Goal: Task Accomplishment & Management: Use online tool/utility

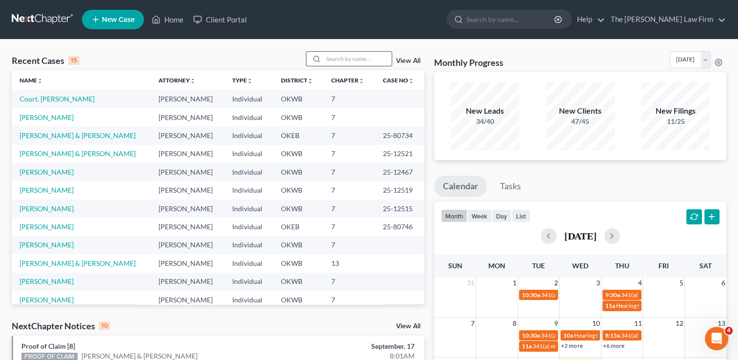
click at [357, 57] on input "search" at bounding box center [358, 59] width 68 height 14
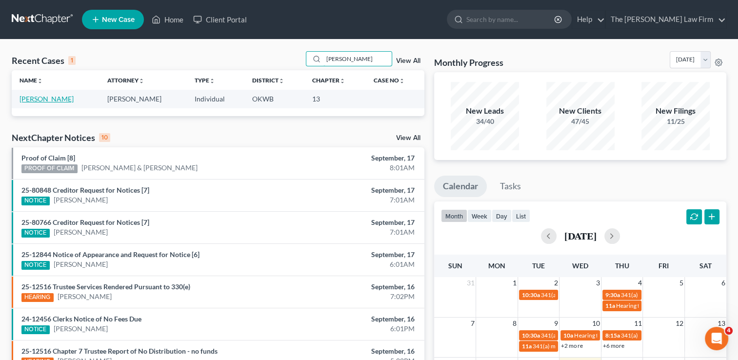
type input "[PERSON_NAME]"
click at [53, 99] on link "[PERSON_NAME]" at bounding box center [47, 99] width 54 height 8
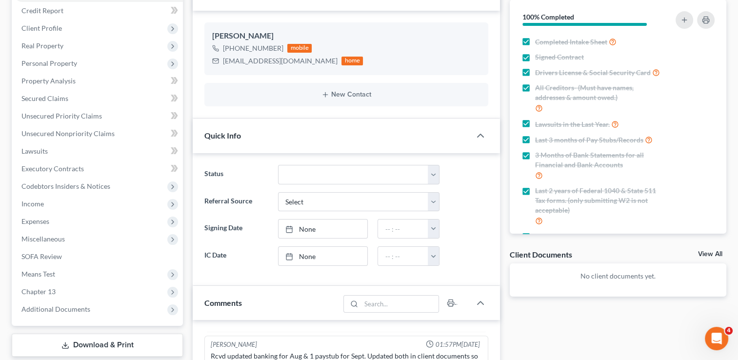
scroll to position [146, 0]
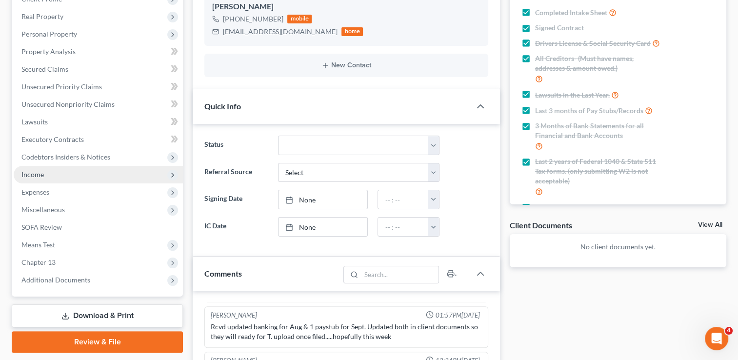
click at [42, 172] on span "Income" at bounding box center [32, 174] width 22 height 8
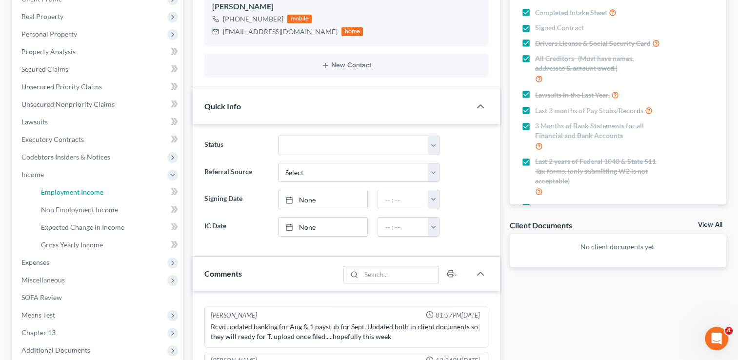
click at [88, 188] on span "Employment Income" at bounding box center [72, 192] width 62 height 8
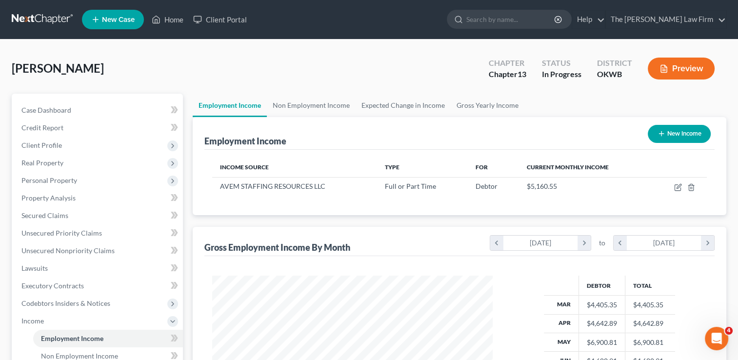
scroll to position [174, 300]
click at [681, 183] on td at bounding box center [679, 186] width 55 height 19
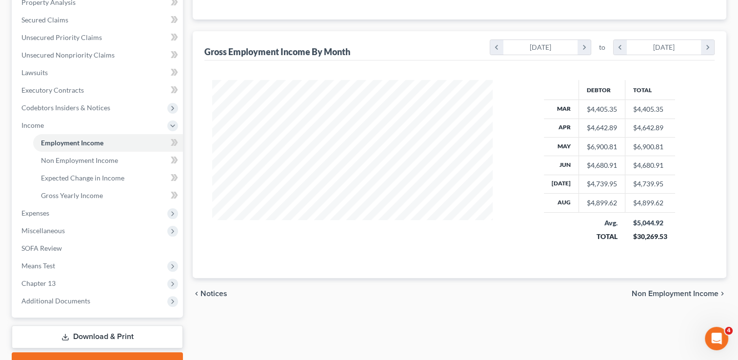
scroll to position [246, 0]
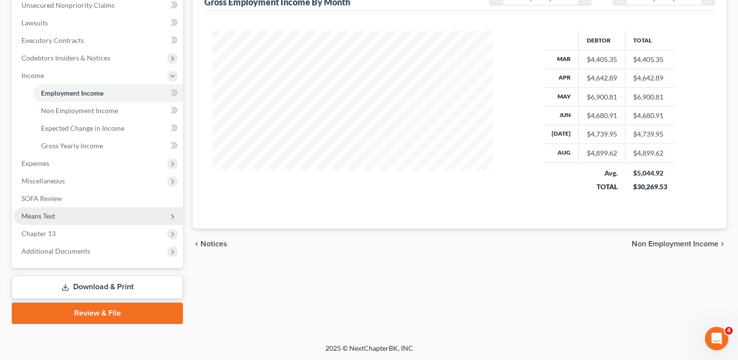
click at [49, 216] on span "Means Test" at bounding box center [38, 216] width 34 height 8
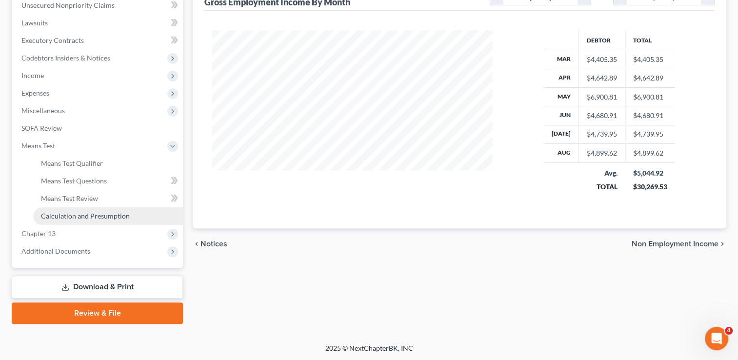
click at [74, 218] on span "Calculation and Presumption" at bounding box center [85, 216] width 89 height 8
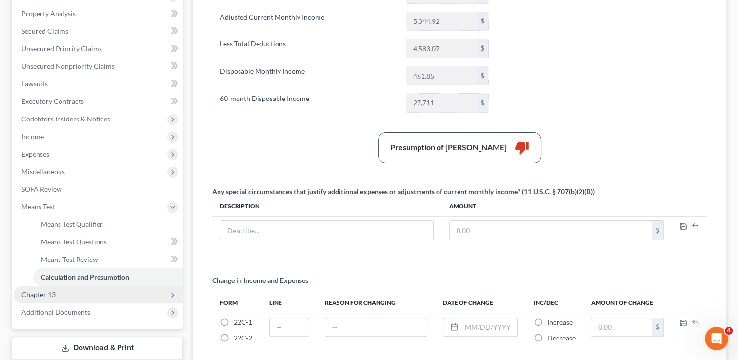
scroll to position [195, 0]
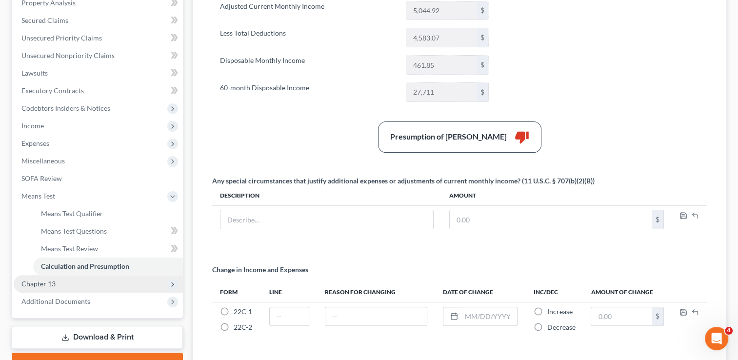
drag, startPoint x: 43, startPoint y: 286, endPoint x: 107, endPoint y: 283, distance: 64.0
click at [43, 285] on span "Chapter 13" at bounding box center [38, 284] width 34 height 8
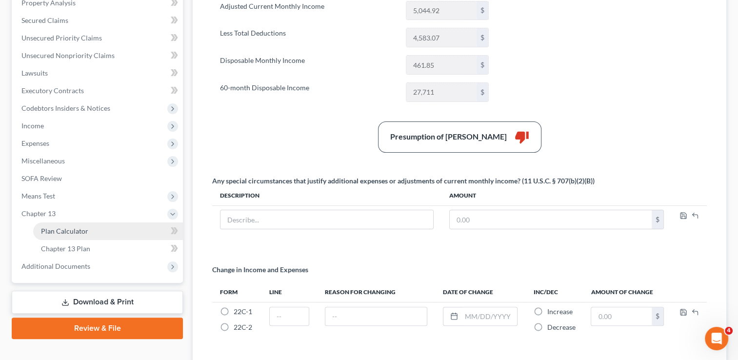
click at [91, 231] on link "Plan Calculator" at bounding box center [108, 232] width 150 height 18
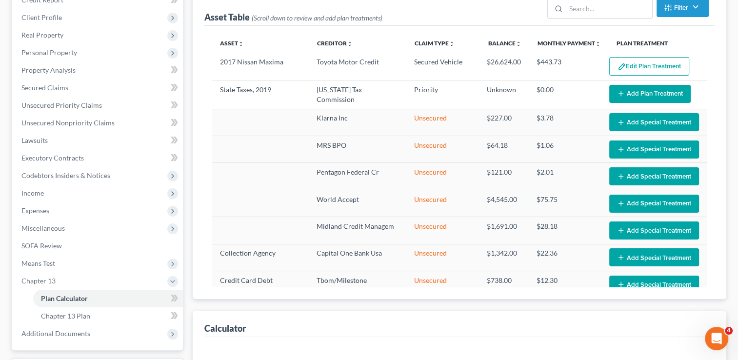
scroll to position [244, 0]
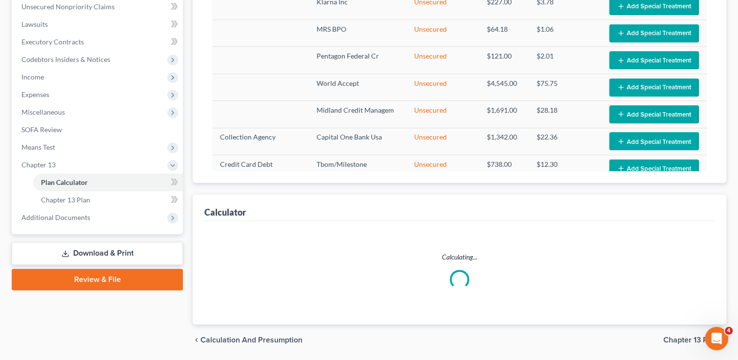
select select "59"
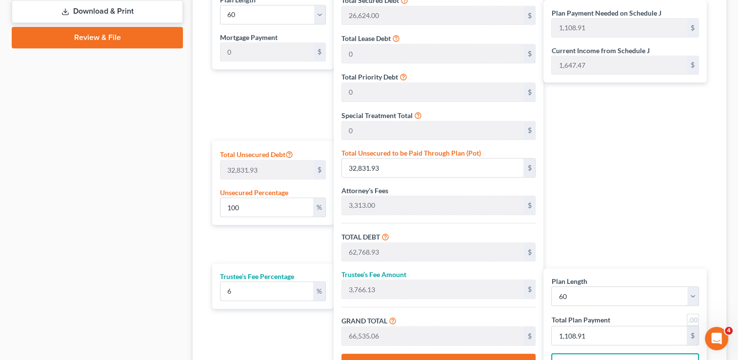
scroll to position [488, 0]
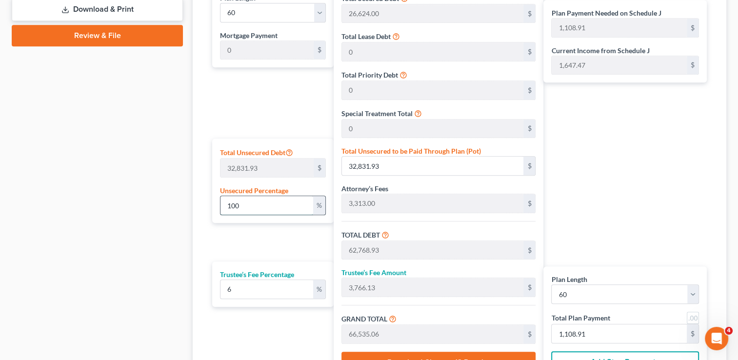
click at [252, 203] on input "100" at bounding box center [267, 205] width 92 height 19
type input "10"
type input "3,283.19"
type input "33,220.19"
type input "1,993.21"
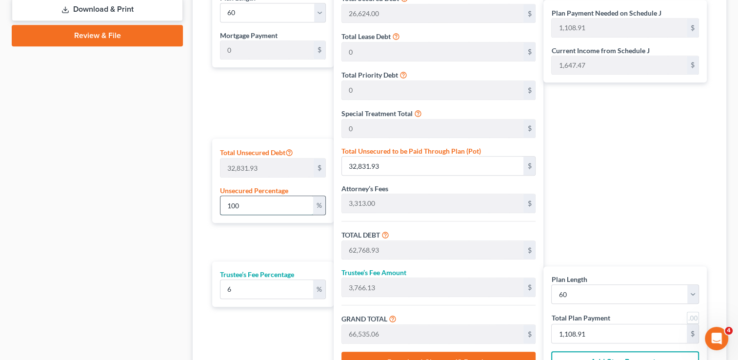
type input "35,213.40"
type input "586.89"
type input "1"
type input "328.31"
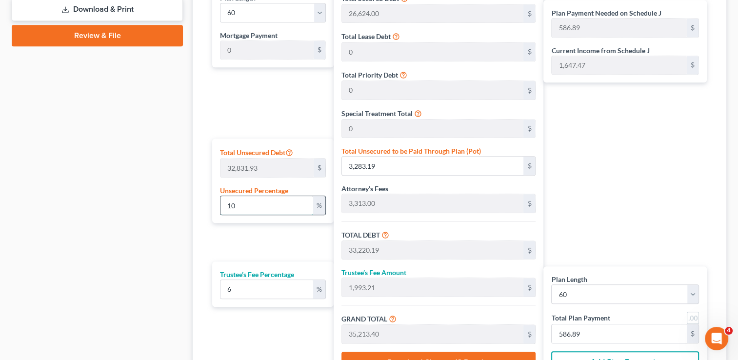
type input "30,265.31"
type input "1,815.91"
type input "32,081.23"
type input "534.68"
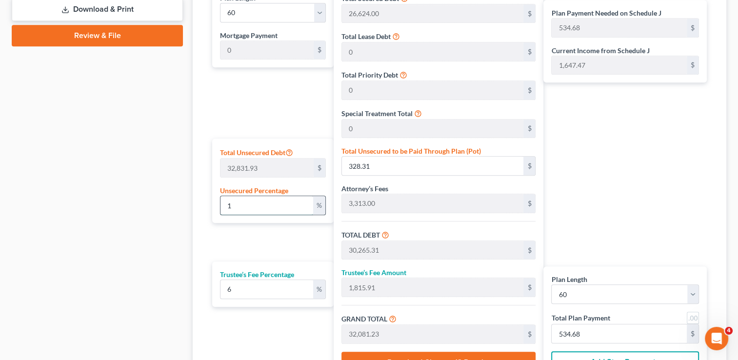
type input "29,937.00"
type input "1,796.22"
type input "31,733.22"
type input "528.88"
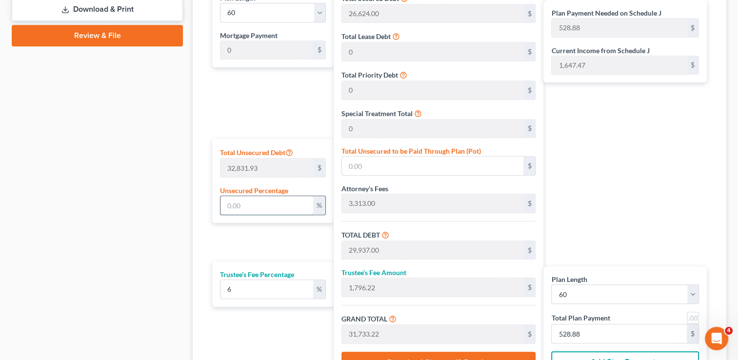
type input "7"
type input "2,298.23"
type input "32,235.23"
type input "1,934.11"
type input "34,169.34"
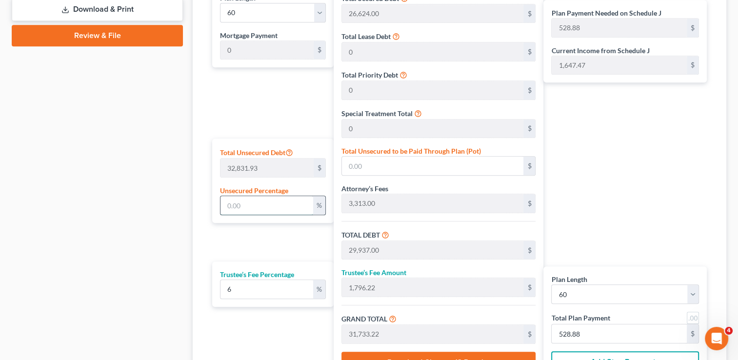
type input "569.48"
type input "75"
type input "24,623.94"
type input "54,560.94"
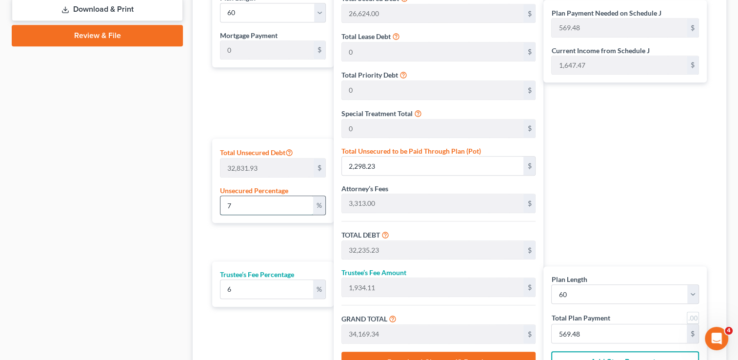
type input "3,273.65"
type input "57,834.60"
type input "963.91"
drag, startPoint x: 240, startPoint y: 205, endPoint x: 213, endPoint y: 205, distance: 27.3
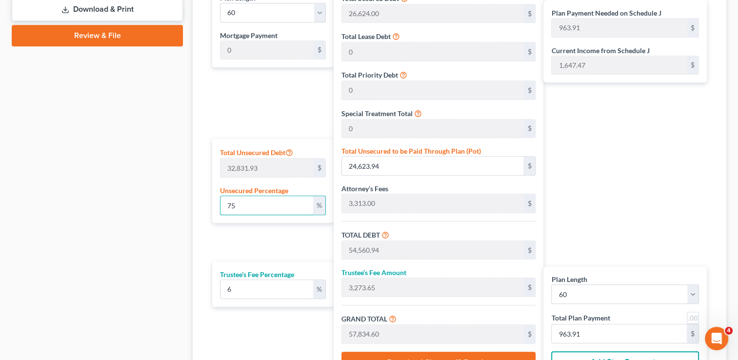
click at [213, 205] on div "Total Unsecured Debt 32,831.93 $ Unsecured Percentage 75 %" at bounding box center [272, 181] width 121 height 84
type input "8"
type input "2,626.55"
type input "32,563.55"
type input "1,953.81"
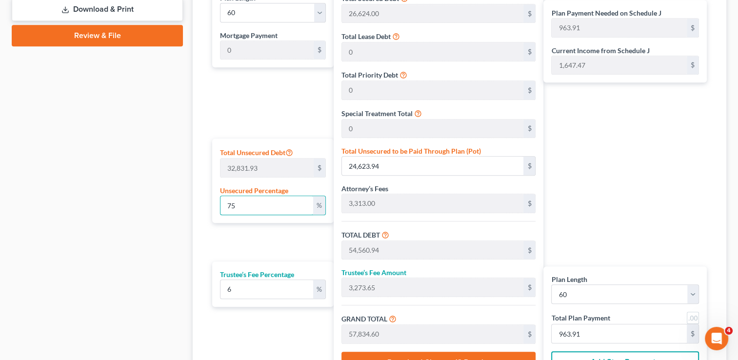
type input "34,517.36"
type input "575.28"
type input "80"
type input "26,265.54"
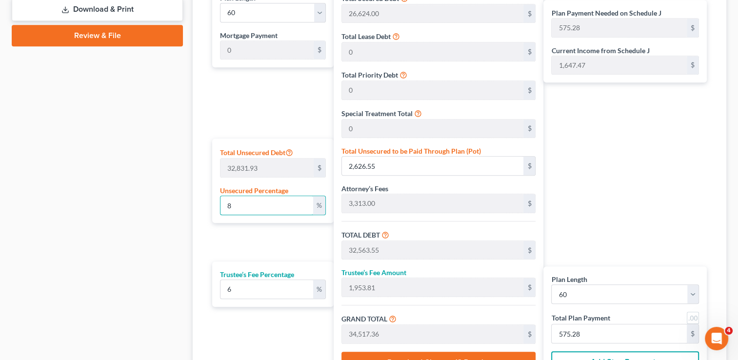
type input "56,202.54"
type input "3,372.15"
type input "59,574.69"
type input "992.91"
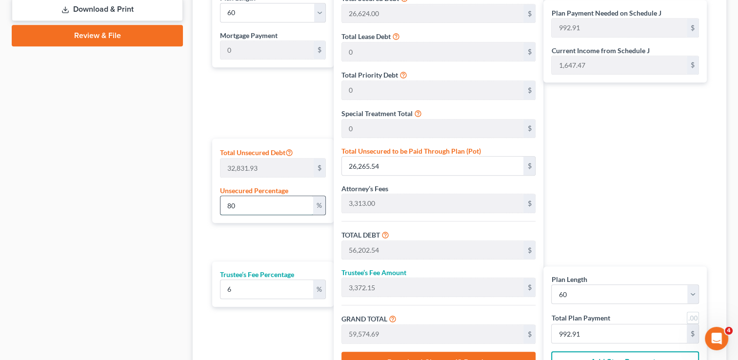
type input "8"
type input "2,626.55"
type input "32,563.55"
type input "1,953.81"
type input "34,517.36"
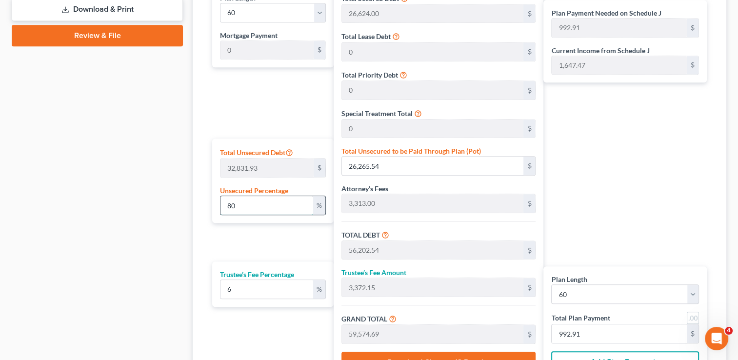
type input "575.28"
type input "29,937.00"
type input "1,796.22"
type input "31,733.22"
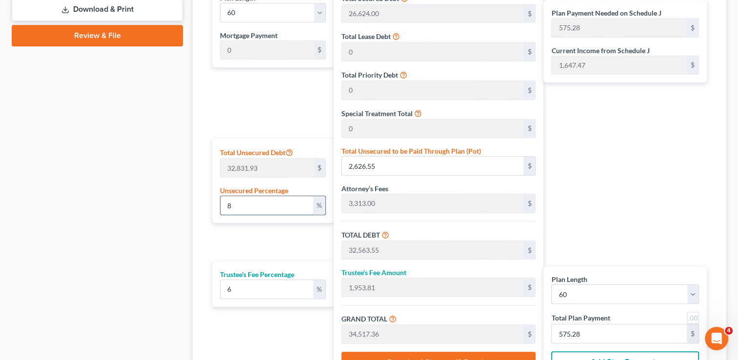
type input "528.88"
type input "8"
type input "2,626.55"
type input "32,563.55"
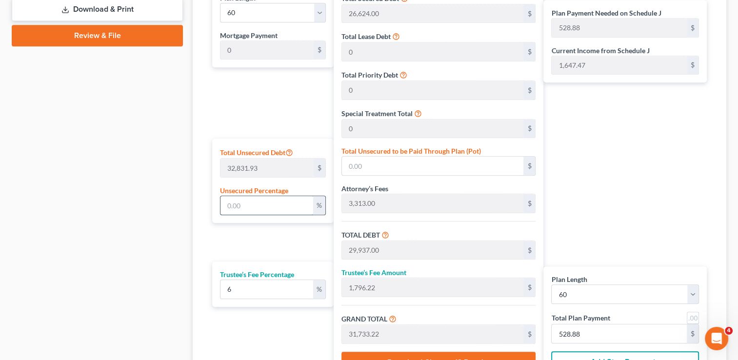
type input "1,953.81"
type input "34,517.36"
type input "575.28"
type input "82"
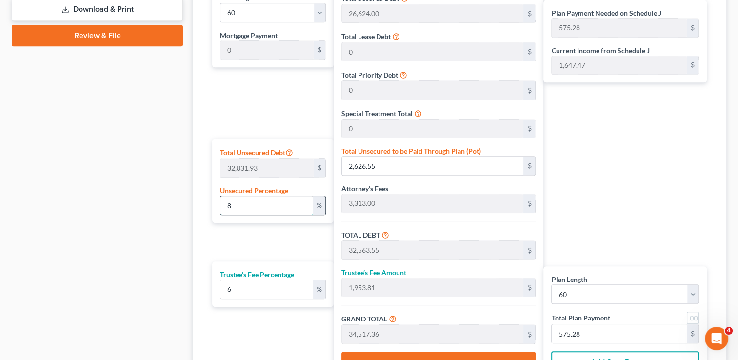
type input "26,922.18"
type input "56,859.18"
type input "3,411.55"
type input "60,270.73"
type input "1,004.51"
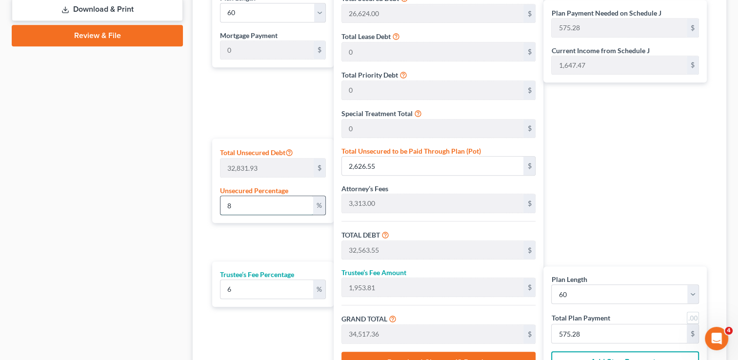
type input "1,004.51"
type input "8"
type input "2,626.55"
type input "32,563.55"
type input "1,953.81"
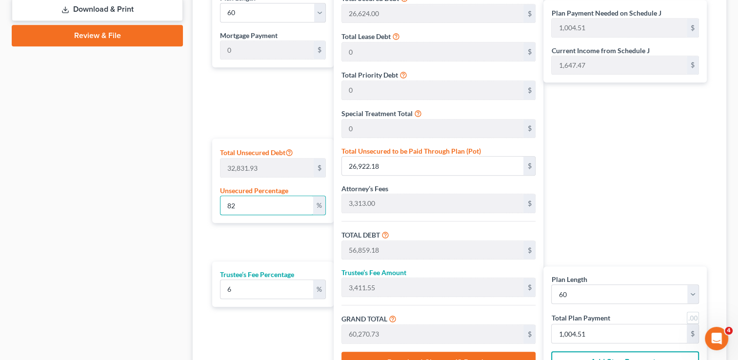
type input "34,517.36"
type input "575.28"
type input "29,937.00"
type input "1,796.22"
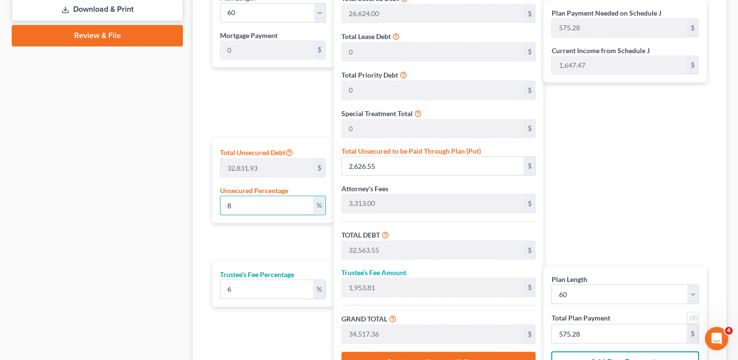
type input "31,733.22"
type input "528.88"
type input "8"
type input "2,626.55"
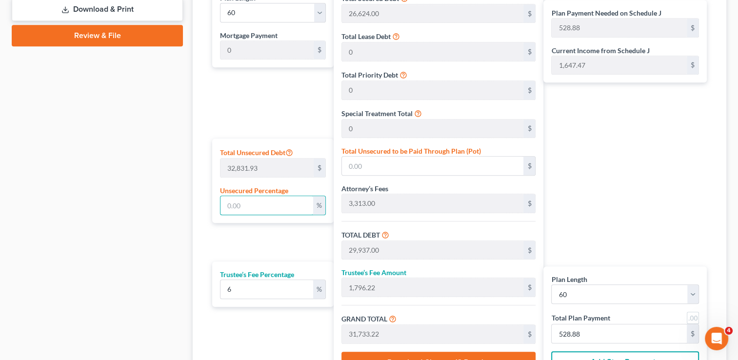
type input "32,563.55"
type input "1,953.81"
type input "34,517.36"
type input "575.28"
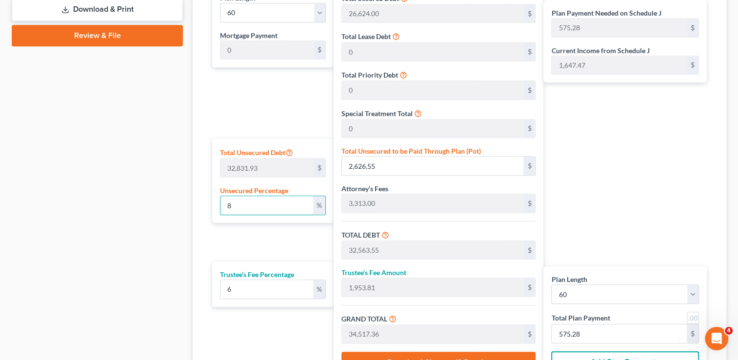
type input "83"
type input "27,250.50"
type input "57,187.50"
type input "3,431.25"
type input "60,618.75"
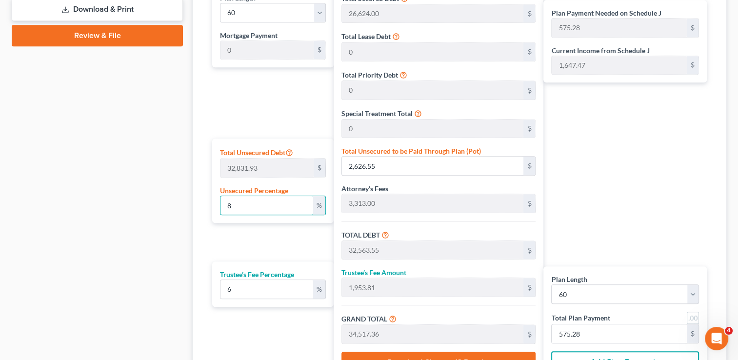
type input "1,010.31"
type input "83"
click at [172, 190] on div "Case Dashboard Payments Invoices Payments Payments Credit Report Client Profile" at bounding box center [97, 15] width 181 height 819
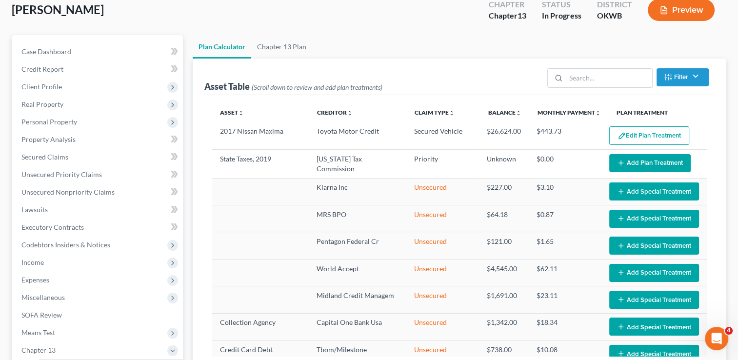
scroll to position [146, 0]
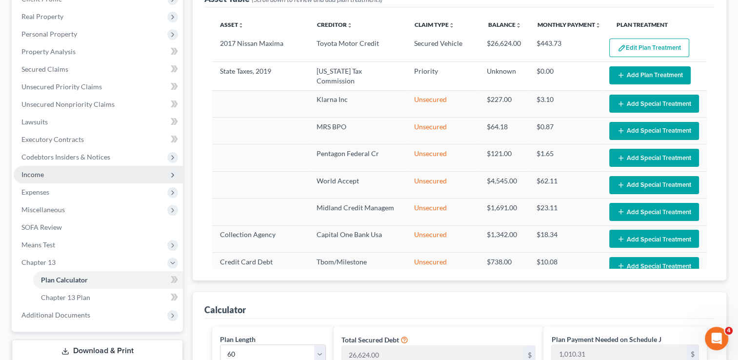
click at [49, 172] on span "Income" at bounding box center [98, 175] width 169 height 18
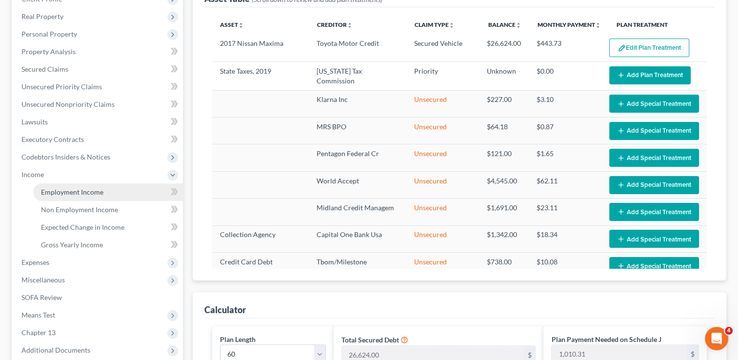
click at [91, 193] on span "Employment Income" at bounding box center [72, 192] width 62 height 8
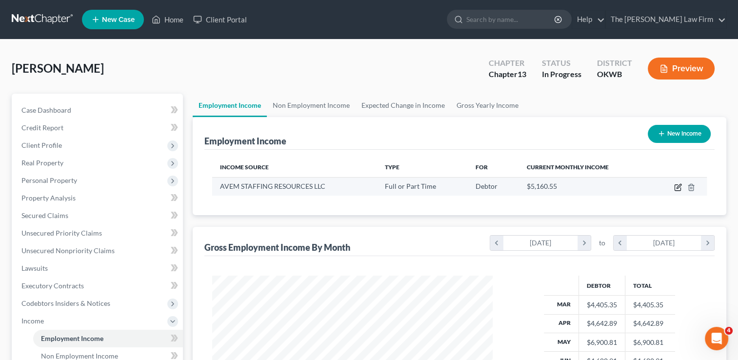
click at [680, 186] on icon "button" at bounding box center [679, 188] width 8 height 8
select select "0"
select select "37"
select select "2"
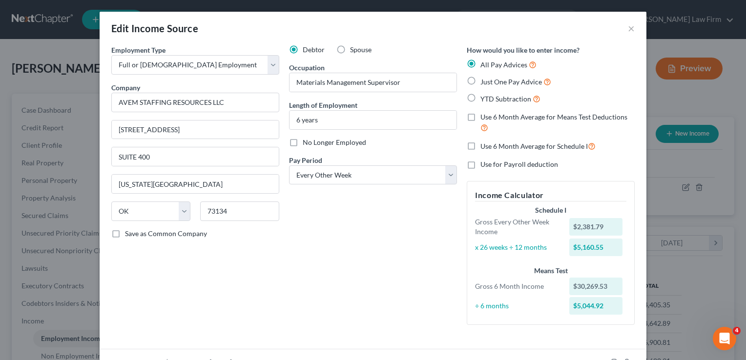
drag, startPoint x: 467, startPoint y: 97, endPoint x: 458, endPoint y: 165, distance: 69.4
click at [480, 97] on label "YTD Subtraction" at bounding box center [510, 98] width 60 height 11
click at [484, 97] on input "YTD Subtraction" at bounding box center [487, 96] width 6 height 6
radio input "true"
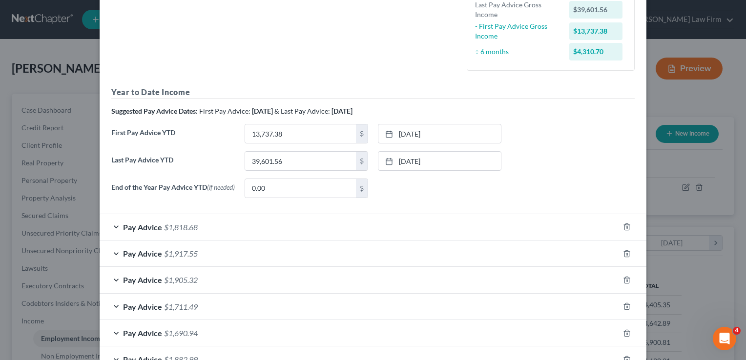
scroll to position [237, 0]
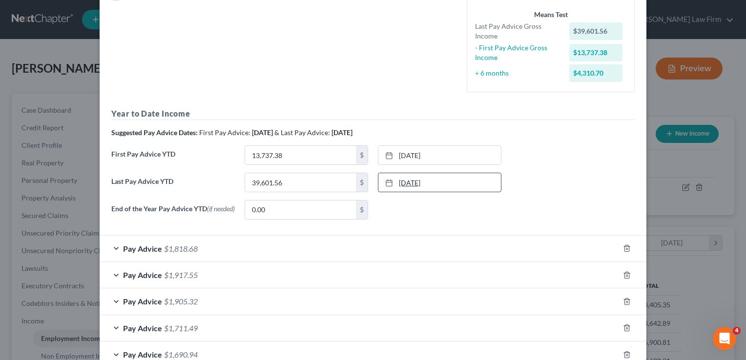
click at [414, 184] on link "[DATE]" at bounding box center [439, 182] width 123 height 19
click at [289, 179] on input "39,601.56" at bounding box center [300, 182] width 111 height 19
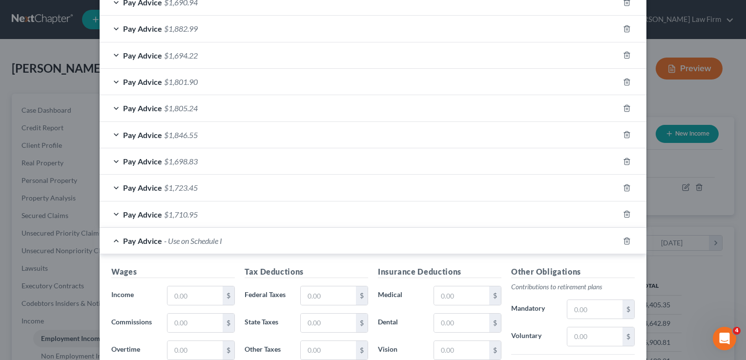
scroll to position [579, 0]
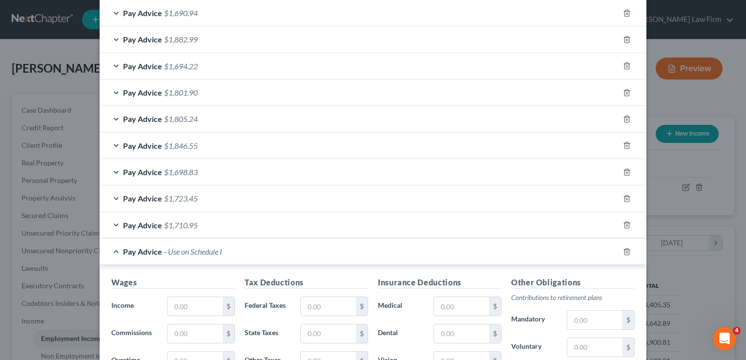
type input "41,937.73"
click at [220, 224] on div "Pay Advice $1,710.95" at bounding box center [359, 225] width 519 height 26
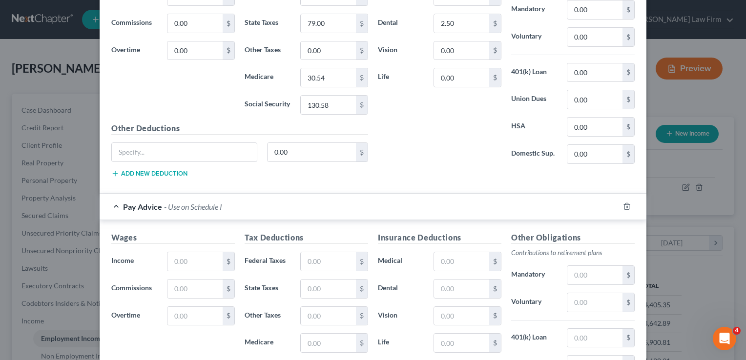
scroll to position [872, 0]
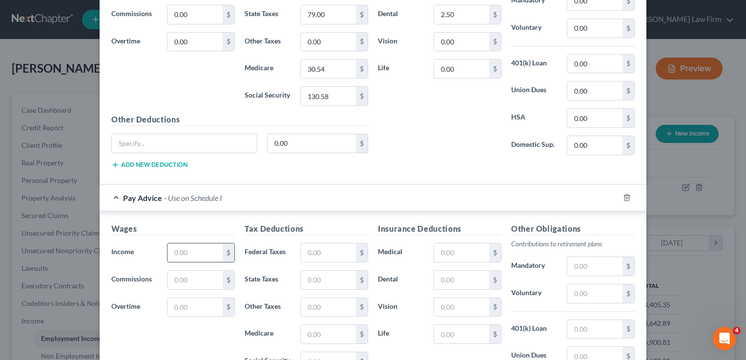
click at [195, 254] on input "text" at bounding box center [194, 253] width 55 height 19
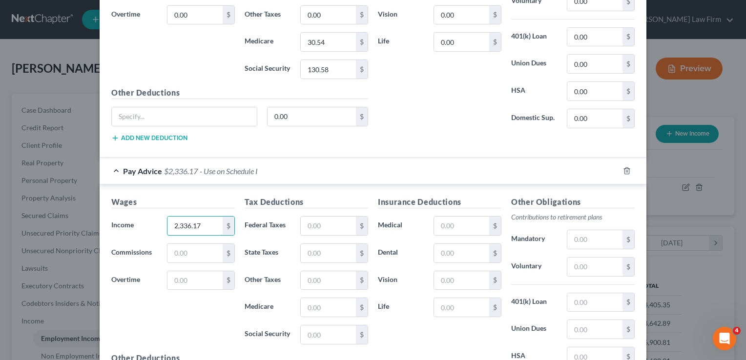
scroll to position [921, 0]
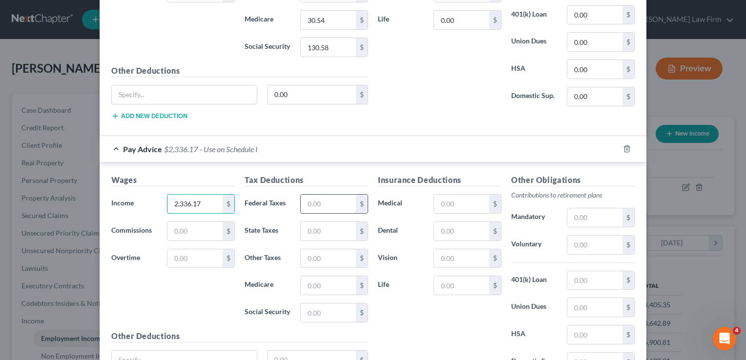
type input "2,336.17"
click at [320, 204] on input "text" at bounding box center [328, 204] width 55 height 19
type input "177.65"
click at [311, 285] on input "text" at bounding box center [328, 285] width 55 height 19
type input "33.27"
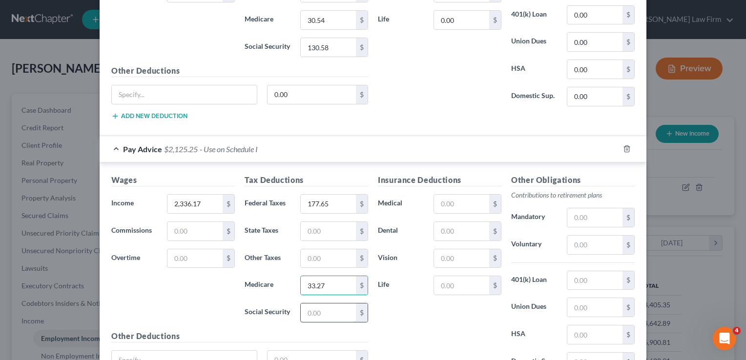
click at [317, 308] on input "text" at bounding box center [328, 313] width 55 height 19
type input "142.24"
click at [310, 231] on input "text" at bounding box center [328, 231] width 55 height 19
type input "88.00"
click at [575, 277] on input "text" at bounding box center [594, 280] width 55 height 19
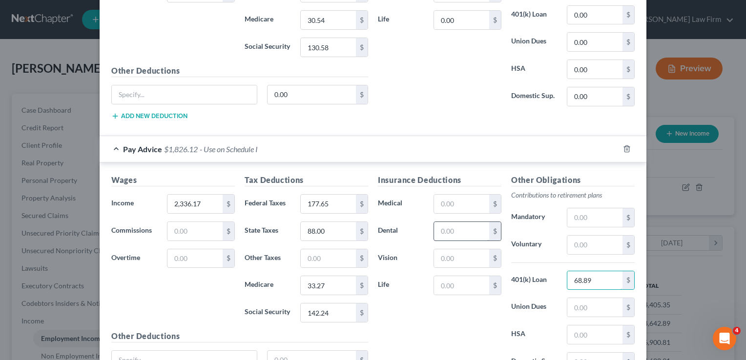
type input "68.89"
click at [446, 222] on input "text" at bounding box center [461, 231] width 55 height 19
type input "2.50"
click at [448, 205] on input "text" at bounding box center [461, 204] width 55 height 19
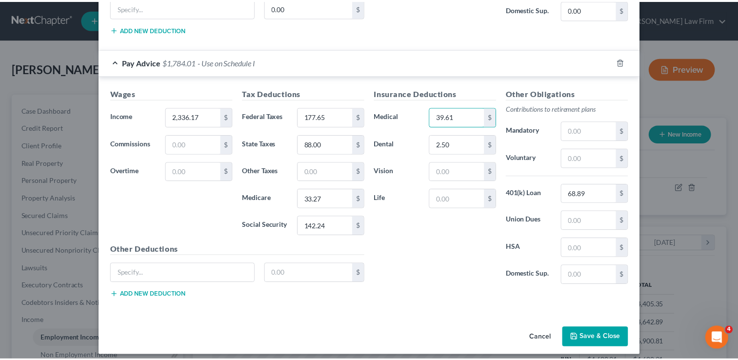
scroll to position [1011, 0]
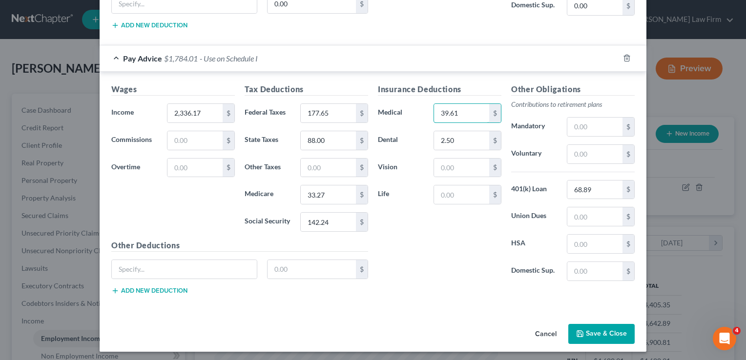
type input "39.61"
click at [601, 331] on button "Save & Close" at bounding box center [601, 334] width 66 height 21
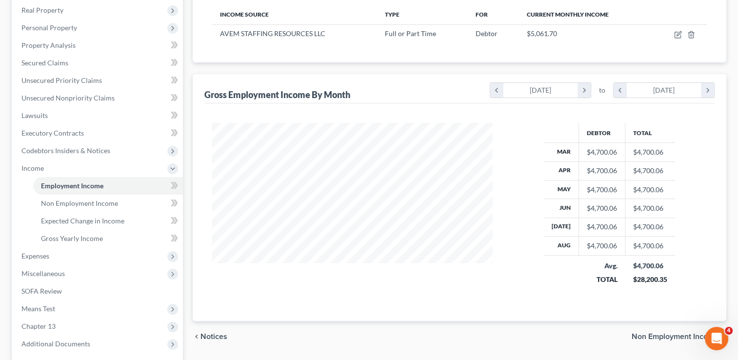
scroll to position [246, 0]
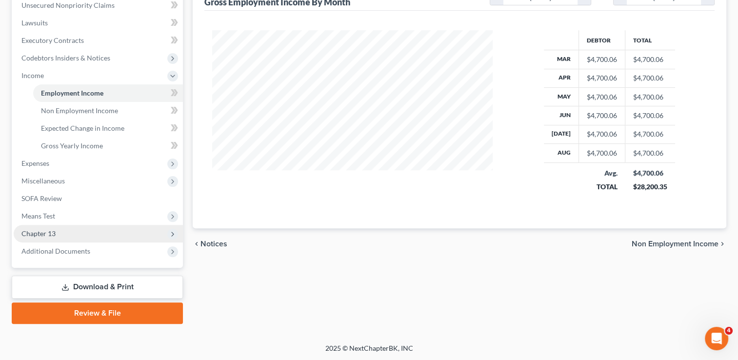
click at [50, 234] on span "Chapter 13" at bounding box center [38, 233] width 34 height 8
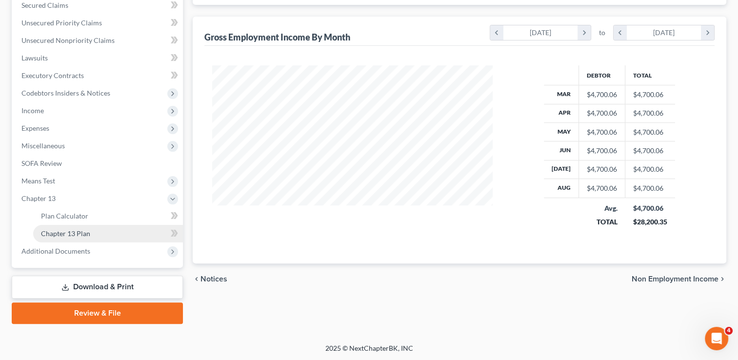
click at [84, 233] on span "Chapter 13 Plan" at bounding box center [65, 233] width 49 height 8
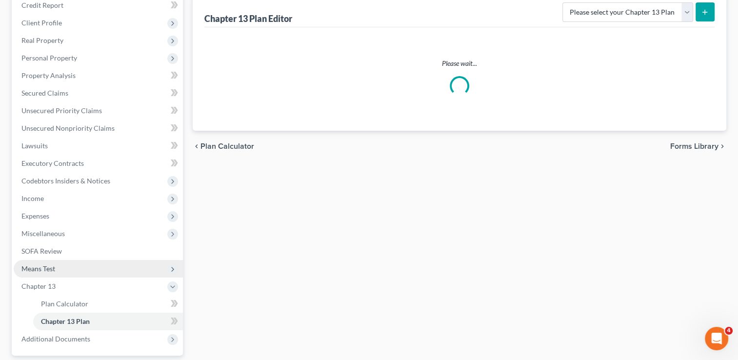
scroll to position [146, 0]
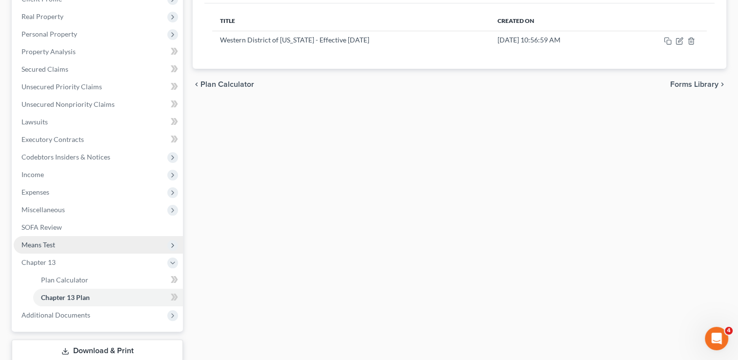
drag, startPoint x: 53, startPoint y: 244, endPoint x: 59, endPoint y: 247, distance: 6.8
click at [53, 243] on span "Means Test" at bounding box center [38, 245] width 34 height 8
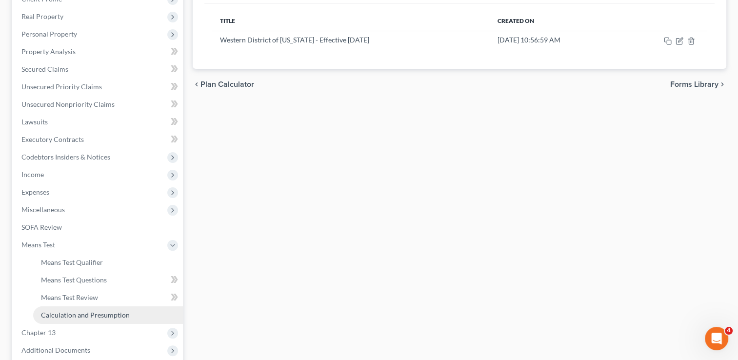
click at [84, 313] on span "Calculation and Presumption" at bounding box center [85, 315] width 89 height 8
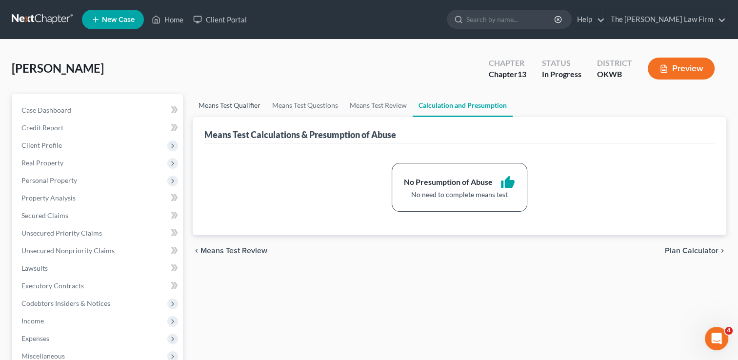
click at [237, 96] on link "Means Test Qualifier" at bounding box center [230, 105] width 74 height 23
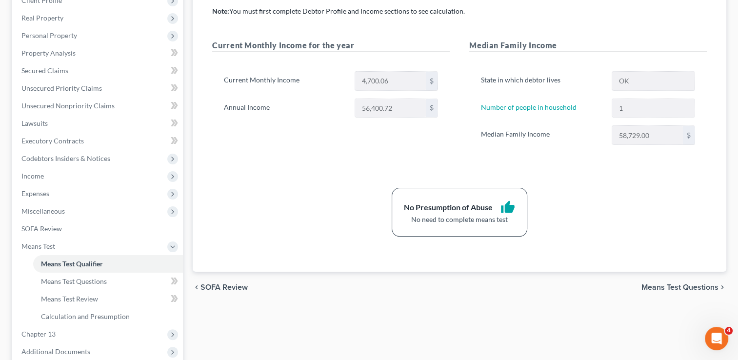
scroll to position [146, 0]
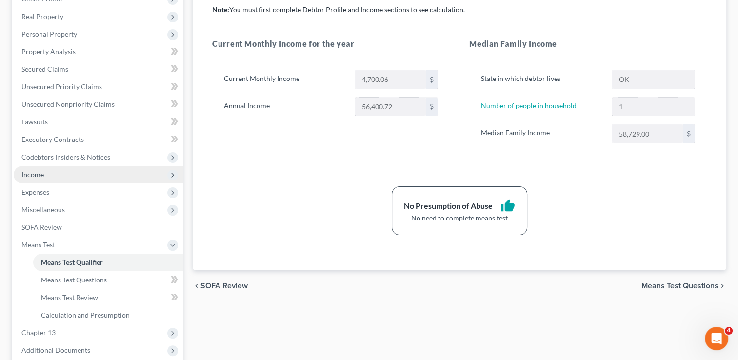
click at [35, 171] on span "Income" at bounding box center [32, 174] width 22 height 8
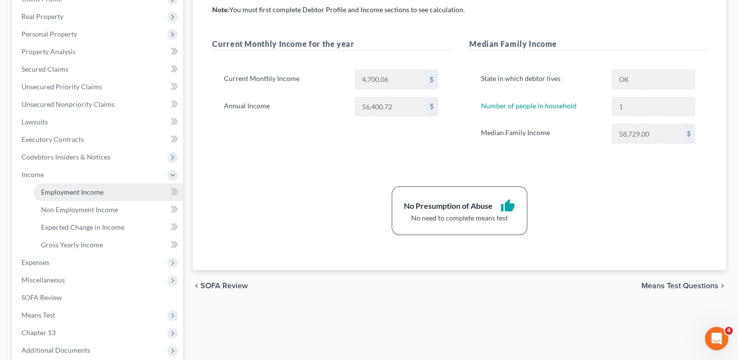
click at [85, 195] on span "Employment Income" at bounding box center [72, 192] width 62 height 8
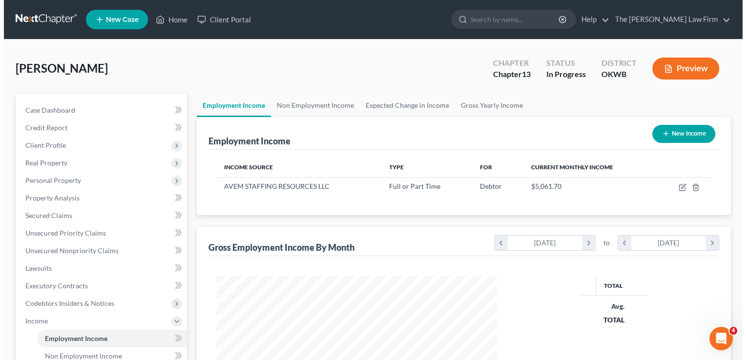
scroll to position [140, 300]
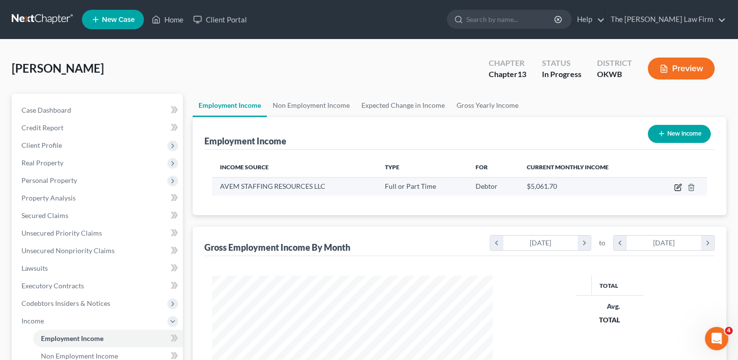
click at [676, 185] on icon "button" at bounding box center [679, 188] width 8 height 8
select select "0"
select select "37"
select select "2"
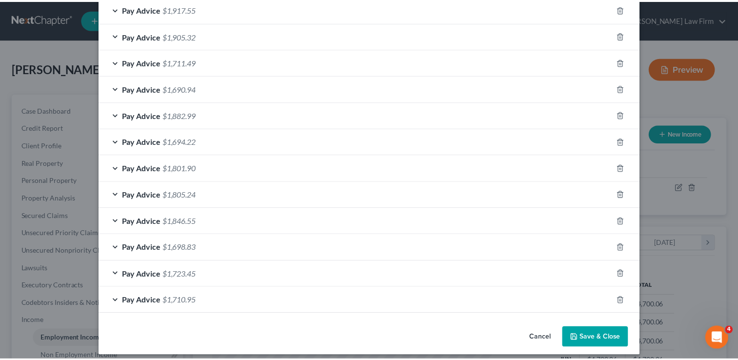
scroll to position [537, 0]
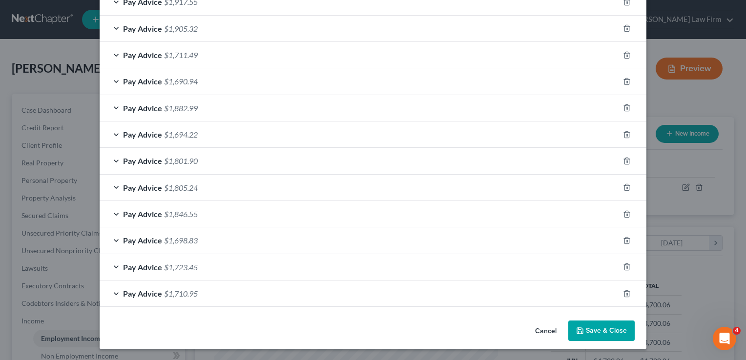
click at [594, 332] on button "Save & Close" at bounding box center [601, 331] width 66 height 21
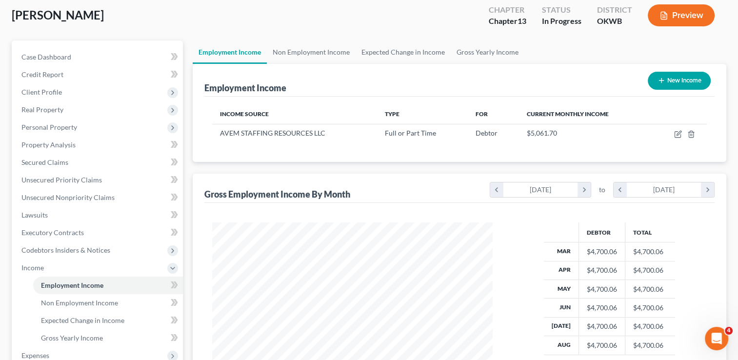
scroll to position [195, 0]
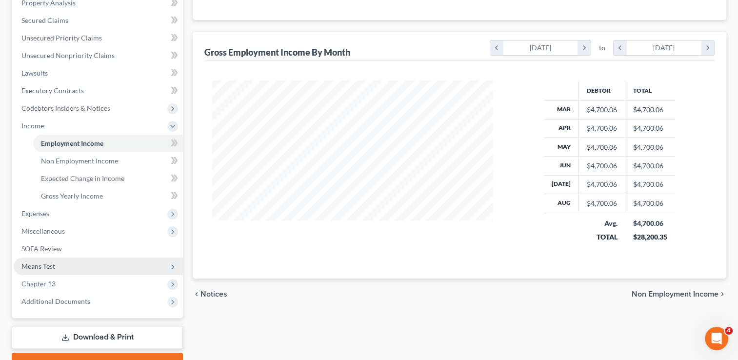
click at [62, 268] on span "Means Test" at bounding box center [98, 267] width 169 height 18
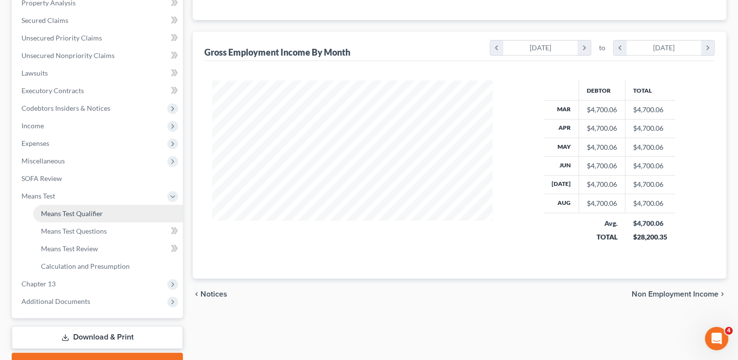
click at [94, 211] on span "Means Test Qualifier" at bounding box center [72, 213] width 62 height 8
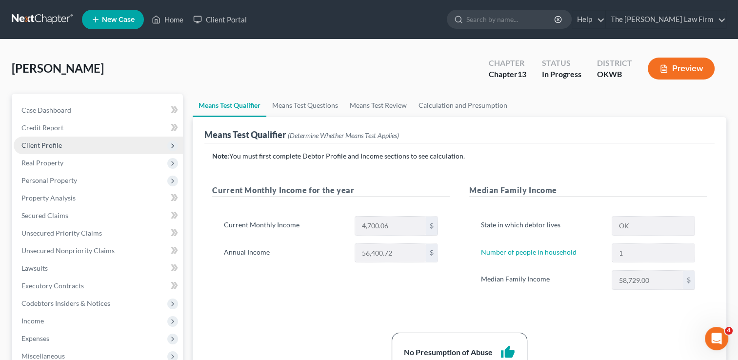
click at [49, 146] on span "Client Profile" at bounding box center [41, 145] width 41 height 8
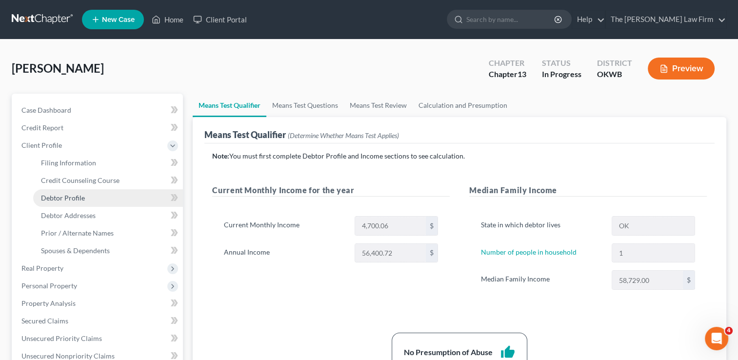
click at [65, 197] on span "Debtor Profile" at bounding box center [63, 198] width 44 height 8
select select "0"
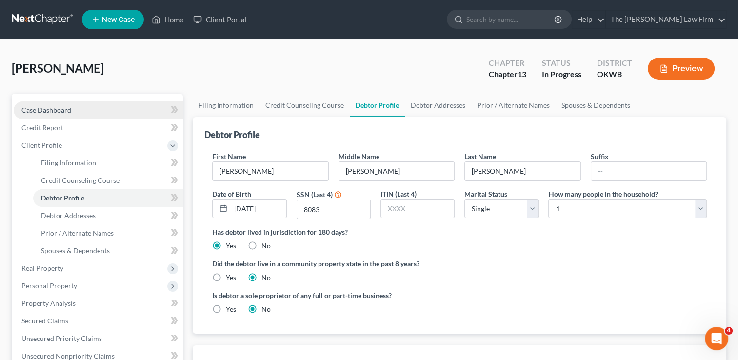
click at [33, 109] on span "Case Dashboard" at bounding box center [46, 110] width 50 height 8
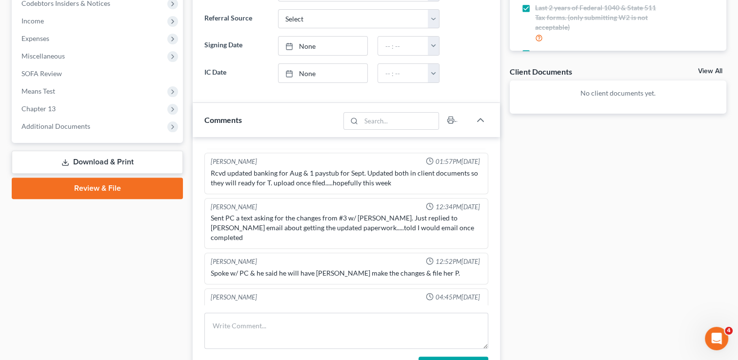
scroll to position [390, 0]
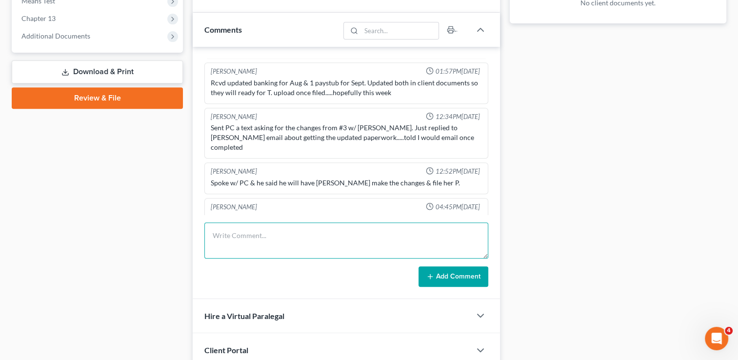
click at [266, 228] on textarea at bounding box center [347, 241] width 284 height 36
type textarea "G"
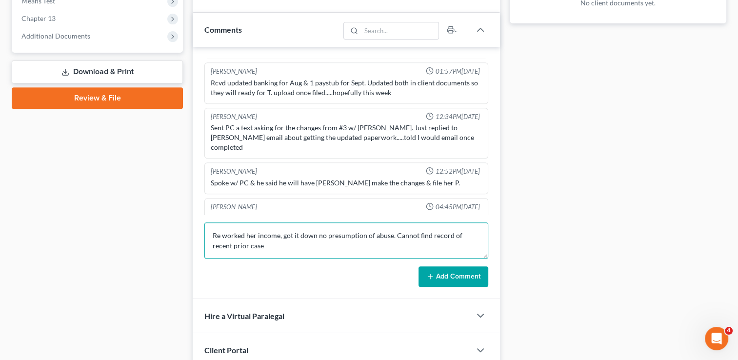
click at [251, 244] on textarea "Re worked her income, got it down no presumption of abuse. Cannot find record o…" at bounding box center [347, 241] width 284 height 36
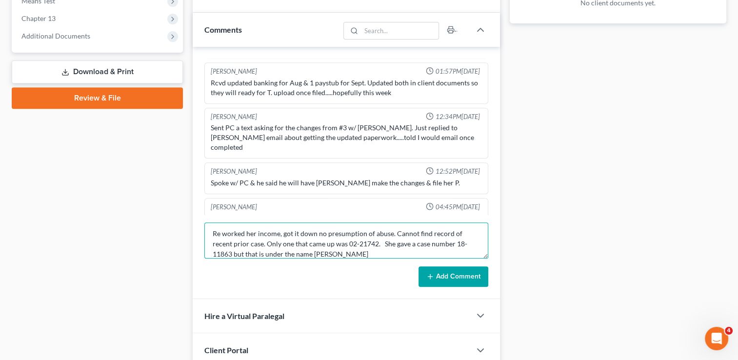
type textarea "Re worked her income, got it down no presumption of abuse. Cannot find record o…"
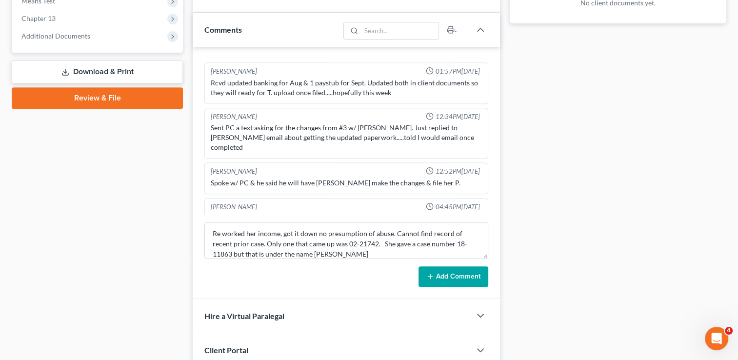
click at [474, 275] on button "Add Comment" at bounding box center [454, 277] width 70 height 21
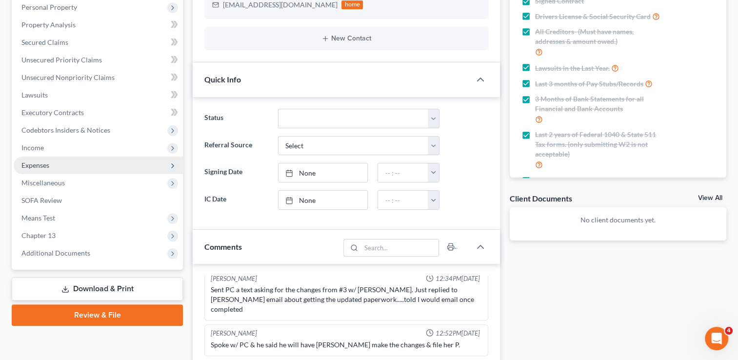
scroll to position [146, 0]
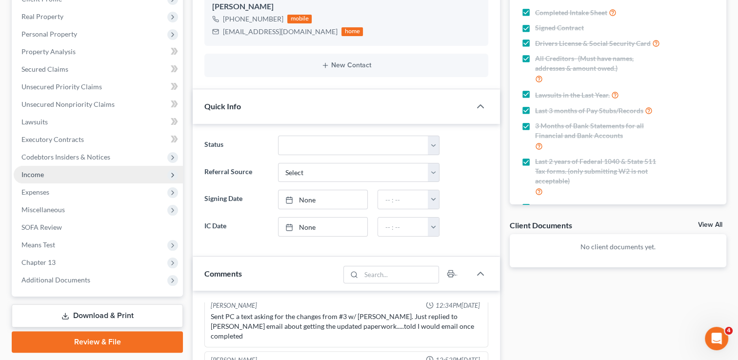
click at [41, 175] on span "Income" at bounding box center [32, 174] width 22 height 8
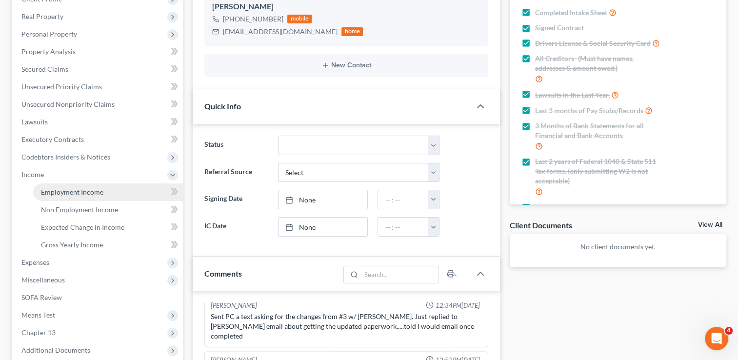
click at [79, 193] on span "Employment Income" at bounding box center [72, 192] width 62 height 8
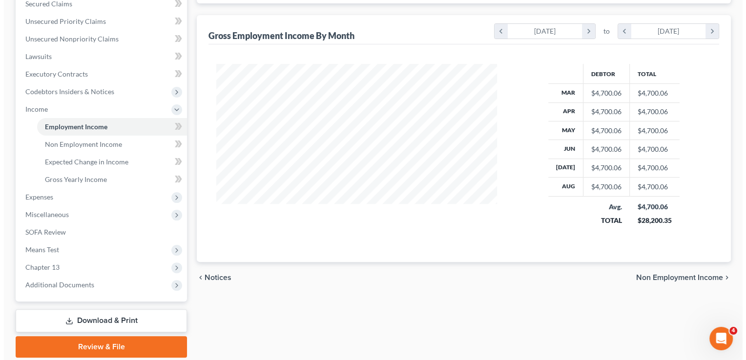
scroll to position [98, 0]
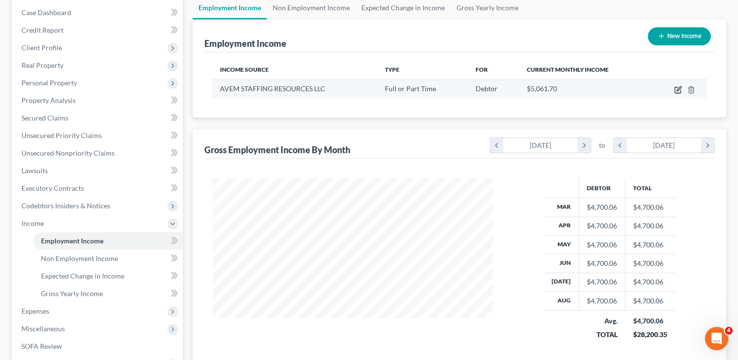
click at [679, 89] on icon "button" at bounding box center [679, 88] width 4 height 4
select select "0"
select select "37"
select select "2"
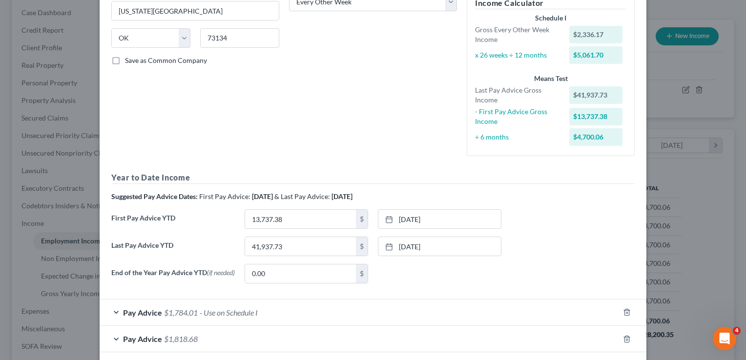
scroll to position [195, 0]
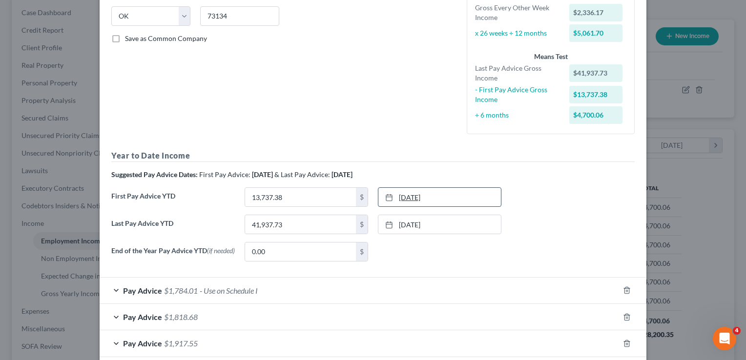
click at [409, 200] on link "[DATE]" at bounding box center [439, 197] width 123 height 19
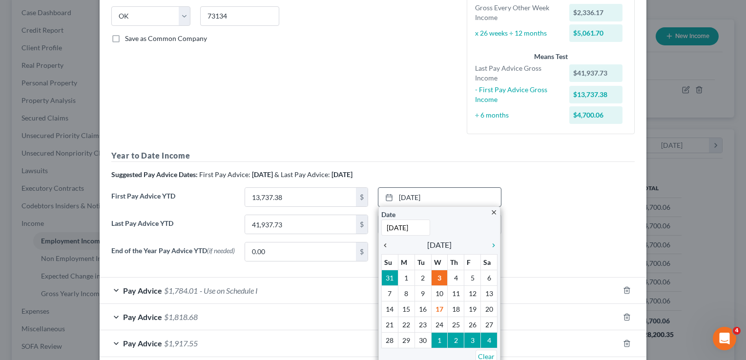
click at [384, 246] on icon "chevron_left" at bounding box center [387, 246] width 13 height 8
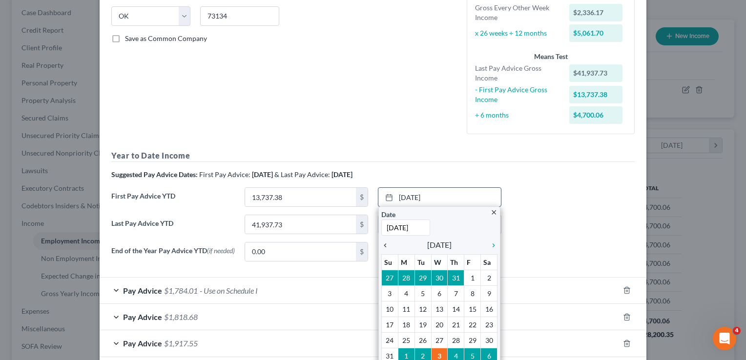
click at [384, 246] on icon "chevron_left" at bounding box center [387, 246] width 13 height 8
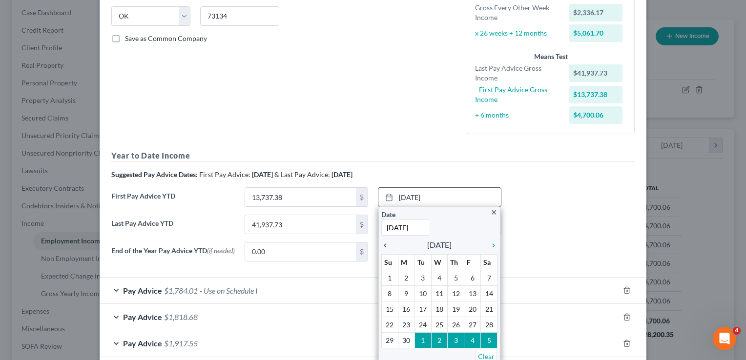
click at [383, 246] on icon "chevron_left" at bounding box center [387, 246] width 13 height 8
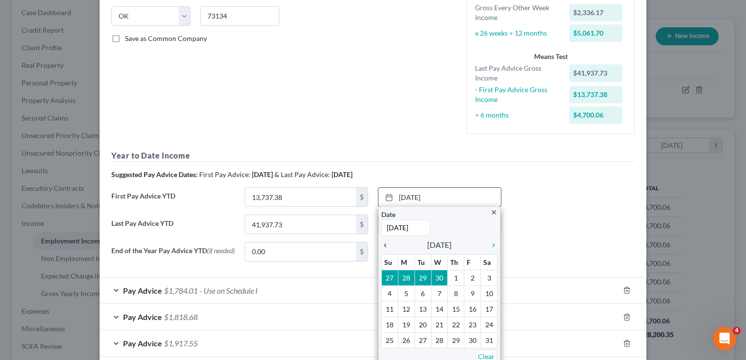
click at [383, 246] on icon "chevron_left" at bounding box center [387, 246] width 13 height 8
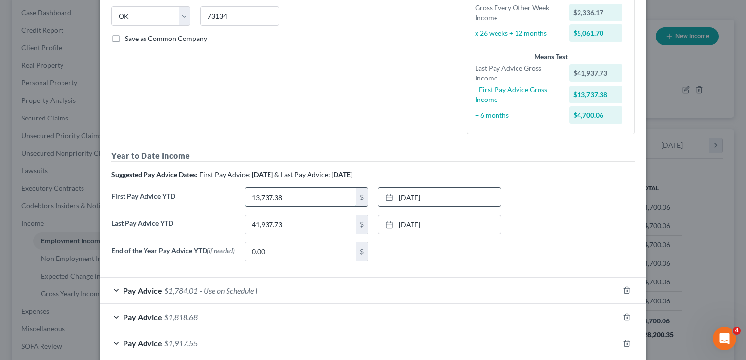
click at [302, 193] on input "13,737.38" at bounding box center [300, 197] width 111 height 19
type input "2,257.09"
click at [550, 213] on div "First Pay Advice YTD 2,257.09 $ [DATE] close Date [DATE] Time 12:00 AM chevron_…" at bounding box center [372, 200] width 533 height 27
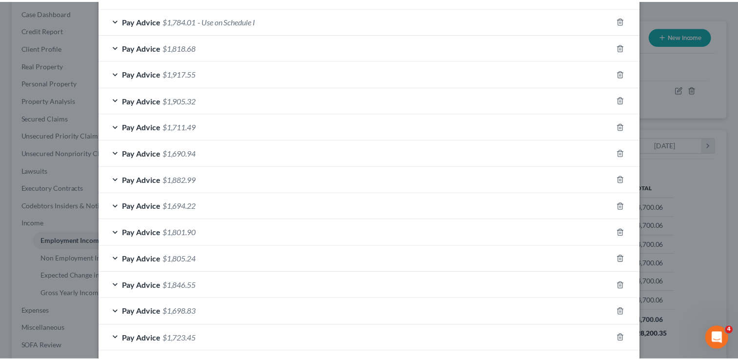
scroll to position [537, 0]
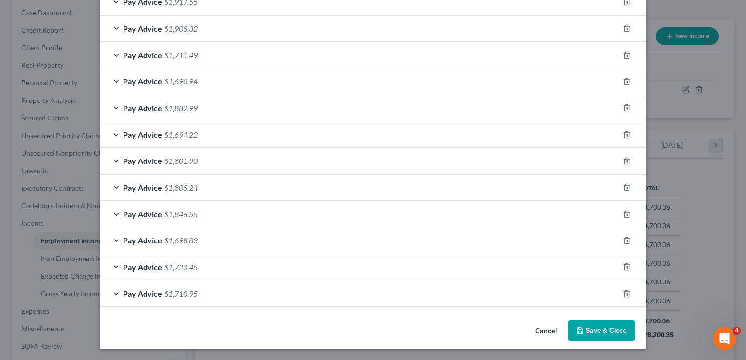
click at [587, 333] on button "Save & Close" at bounding box center [601, 331] width 66 height 21
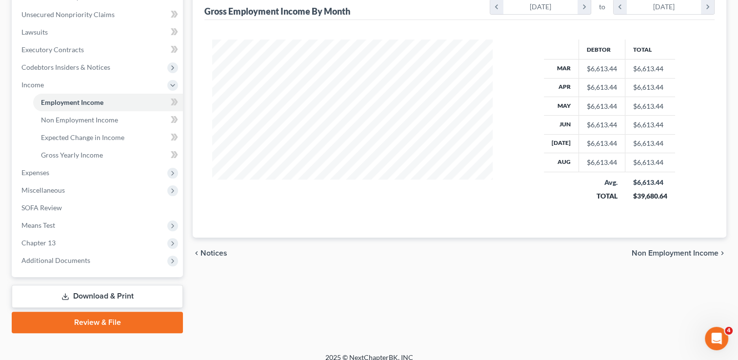
scroll to position [246, 0]
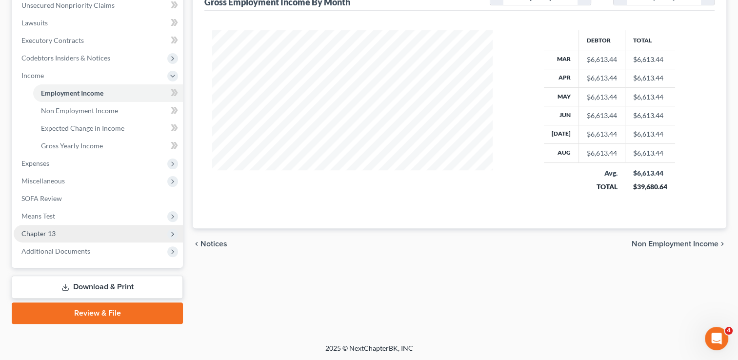
click at [29, 236] on span "Chapter 13" at bounding box center [38, 233] width 34 height 8
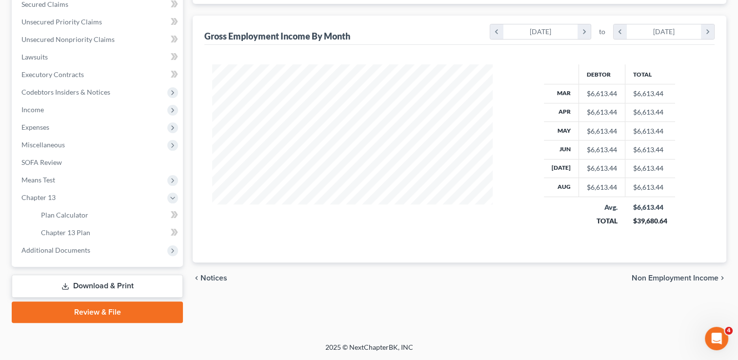
scroll to position [210, 0]
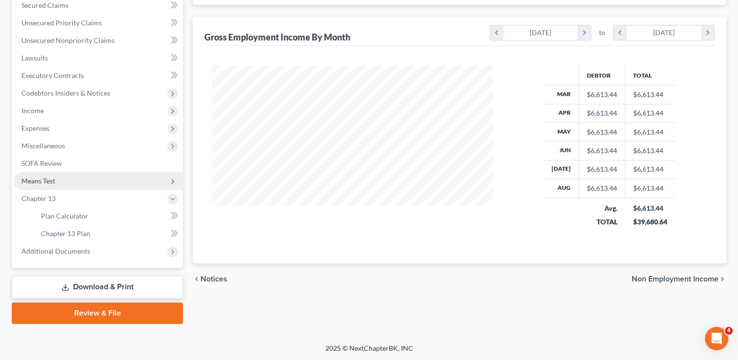
click at [55, 179] on span "Means Test" at bounding box center [38, 181] width 34 height 8
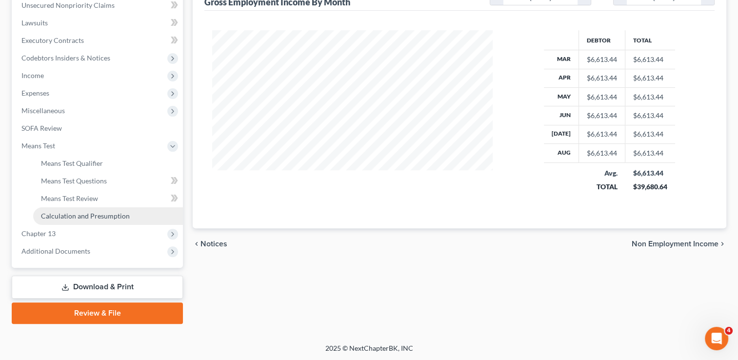
click at [78, 216] on span "Calculation and Presumption" at bounding box center [85, 216] width 89 height 8
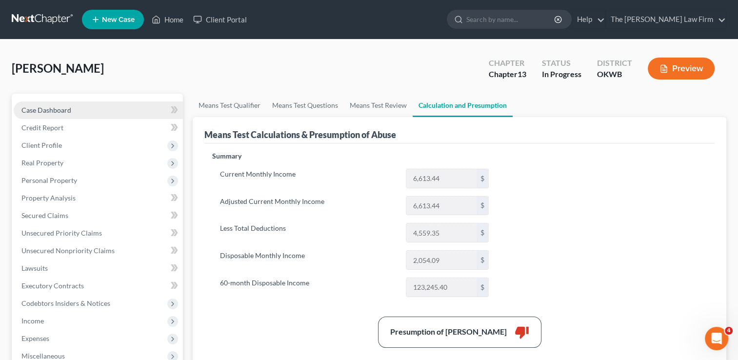
click at [79, 108] on link "Case Dashboard" at bounding box center [98, 111] width 169 height 18
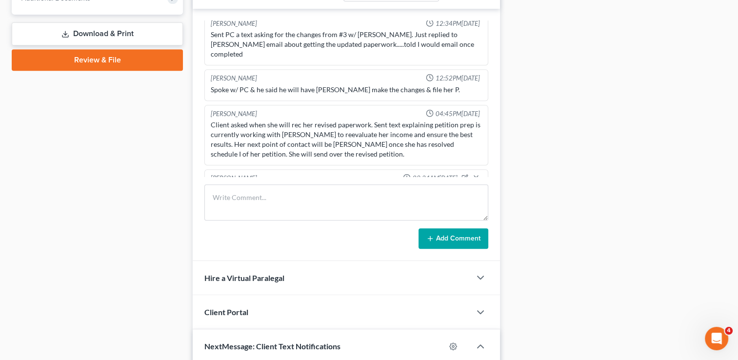
scroll to position [439, 0]
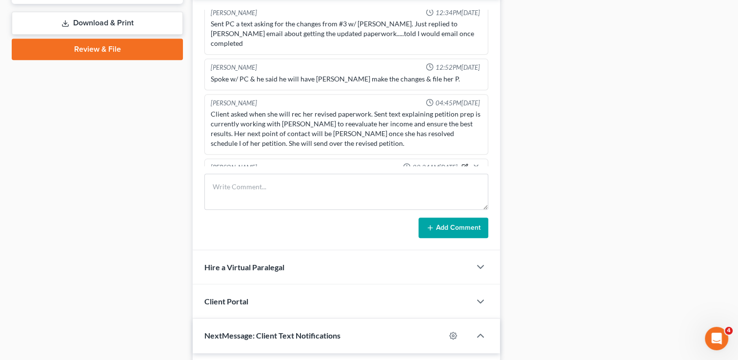
click at [464, 164] on icon "button" at bounding box center [466, 166] width 4 height 4
drag, startPoint x: 401, startPoint y: 141, endPoint x: 205, endPoint y: 136, distance: 195.3
click at [206, 159] on div "[PERSON_NAME] 09:34AM[DATE] Re worked her income, got it down no presumption of…" at bounding box center [347, 188] width 284 height 59
type textarea "Cannot find record of recent prior case. Only one that came up was 02-21742. Sh…"
click at [472, 163] on icon "button" at bounding box center [476, 167] width 8 height 8
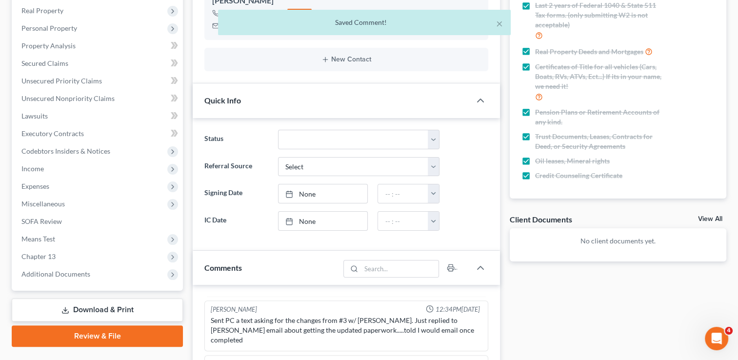
scroll to position [146, 0]
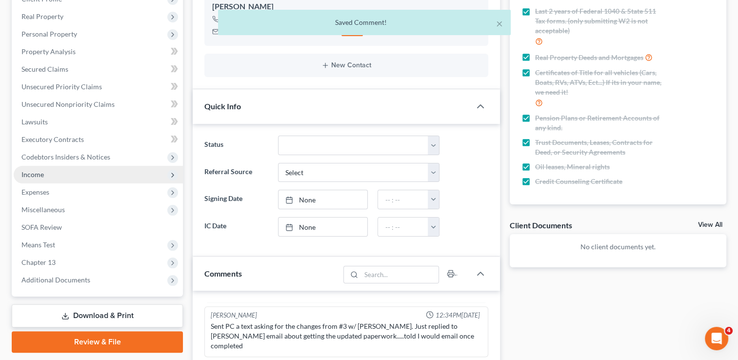
click at [40, 173] on span "Income" at bounding box center [32, 174] width 22 height 8
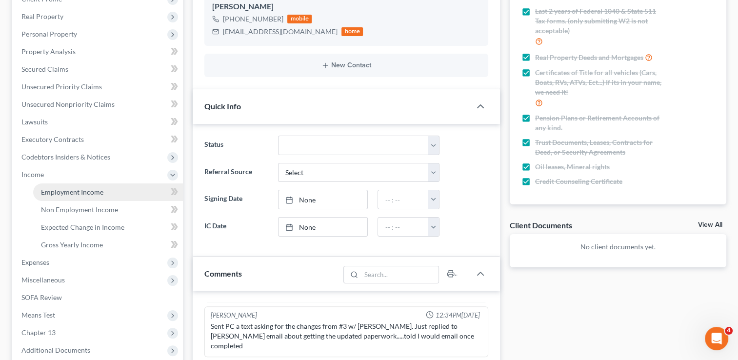
click at [72, 192] on span "Employment Income" at bounding box center [72, 192] width 62 height 8
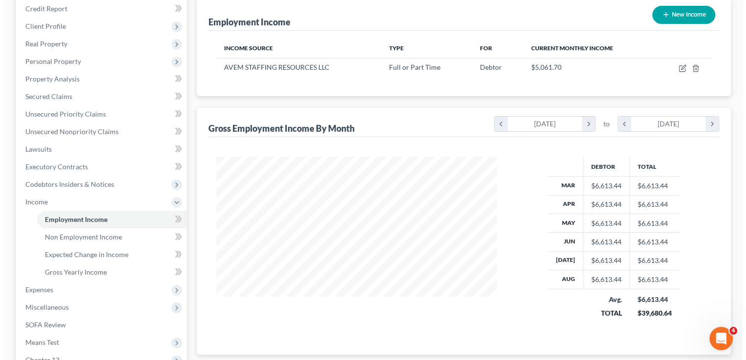
scroll to position [98, 0]
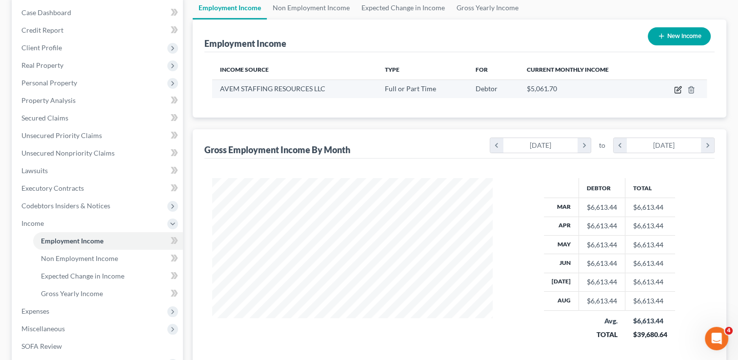
click at [675, 88] on icon "button" at bounding box center [679, 90] width 8 height 8
select select "0"
select select "37"
select select "2"
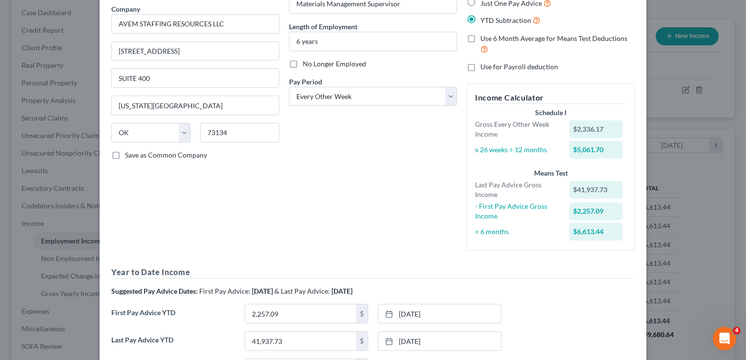
scroll to position [0, 0]
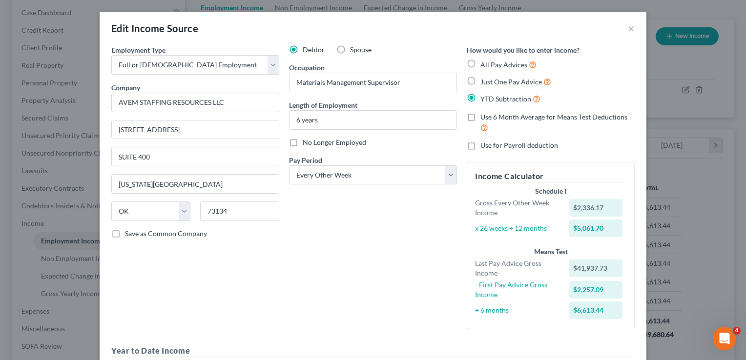
click at [480, 62] on label "All Pay Advices" at bounding box center [508, 64] width 56 height 11
click at [484, 62] on input "All Pay Advices" at bounding box center [487, 62] width 6 height 6
radio input "true"
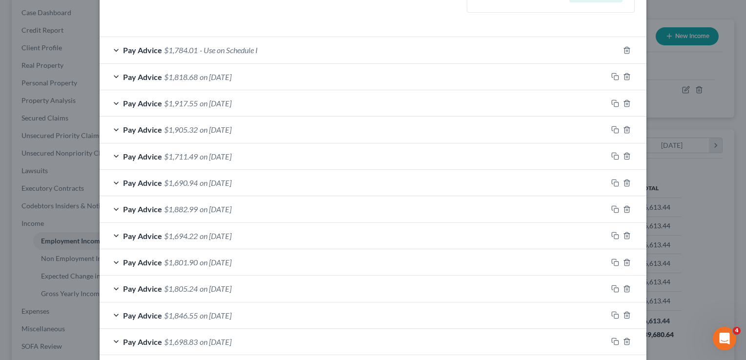
scroll to position [289, 0]
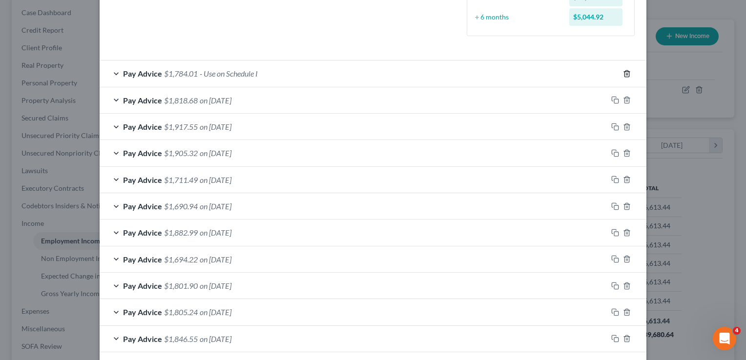
click at [623, 74] on icon "button" at bounding box center [627, 74] width 8 height 8
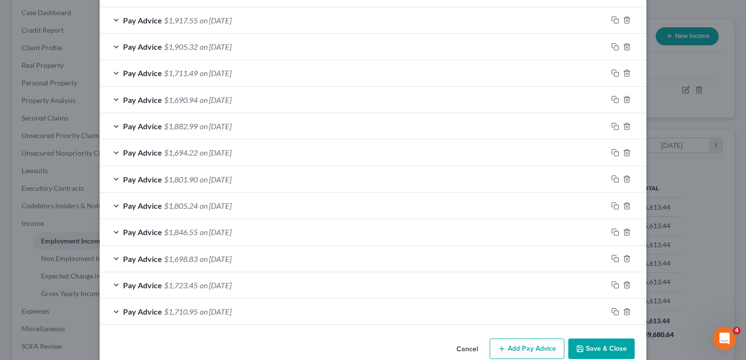
scroll to position [386, 0]
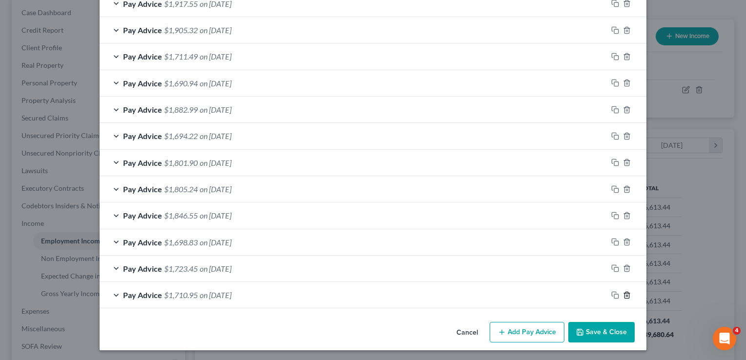
click at [623, 294] on icon "button" at bounding box center [627, 295] width 8 height 8
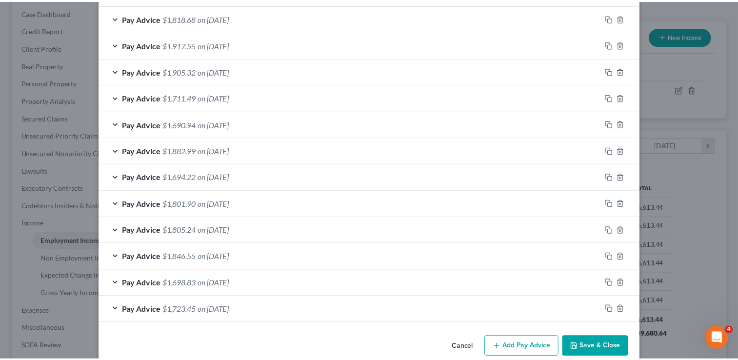
scroll to position [359, 0]
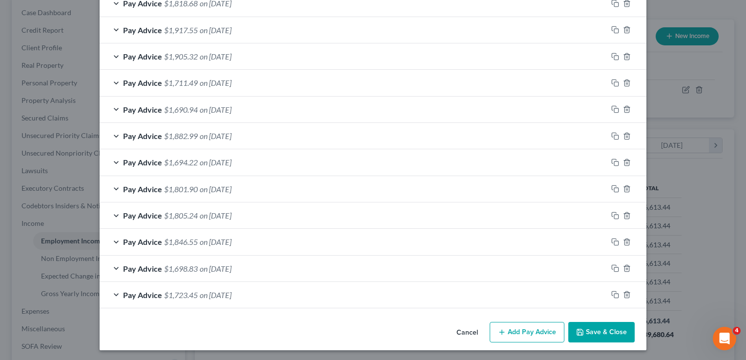
click at [615, 328] on button "Save & Close" at bounding box center [601, 332] width 66 height 21
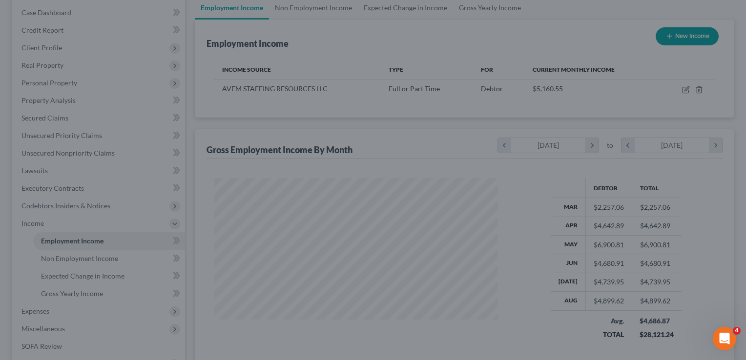
scroll to position [487925, 487799]
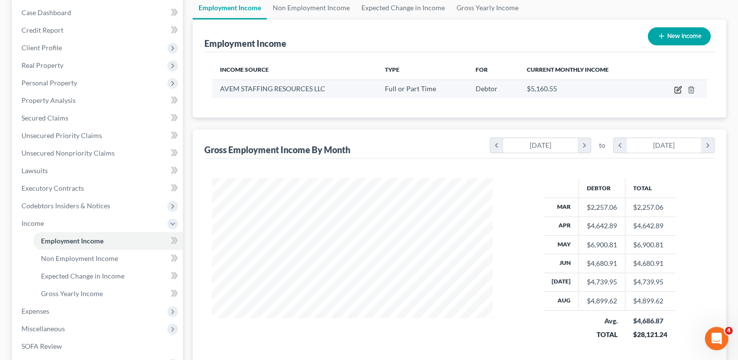
click at [677, 90] on icon "button" at bounding box center [679, 88] width 4 height 4
select select "0"
select select "37"
select select "2"
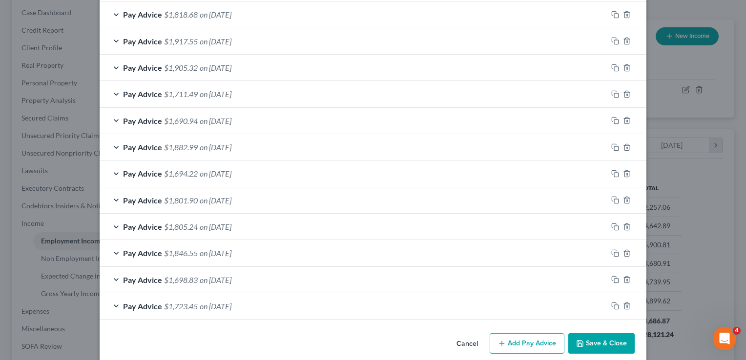
scroll to position [359, 0]
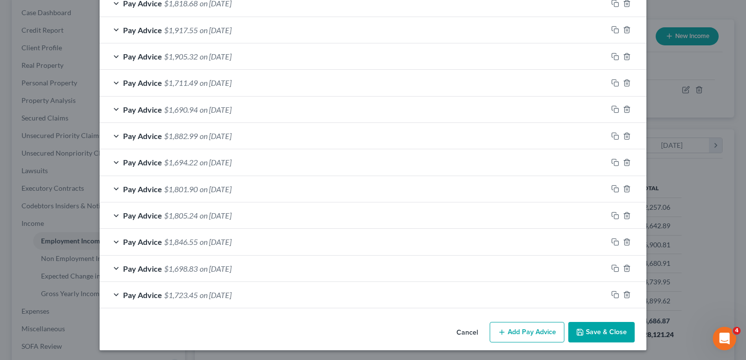
click at [521, 327] on button "Add Pay Advice" at bounding box center [527, 332] width 75 height 21
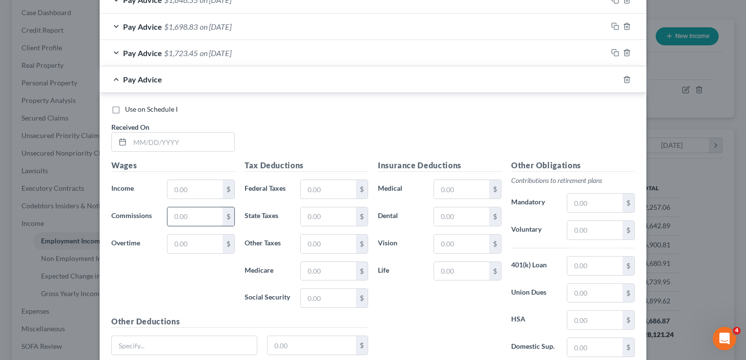
scroll to position [603, 0]
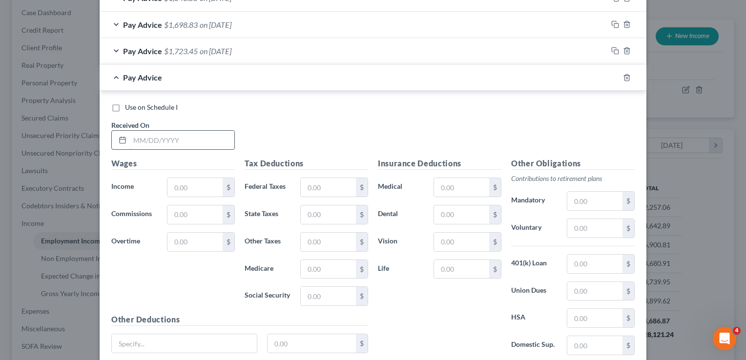
click at [169, 135] on input "text" at bounding box center [182, 140] width 104 height 19
type input "[DATE]"
click at [204, 184] on input "text" at bounding box center [194, 187] width 55 height 19
type input "2,336.17"
click at [324, 186] on input "text" at bounding box center [328, 187] width 55 height 19
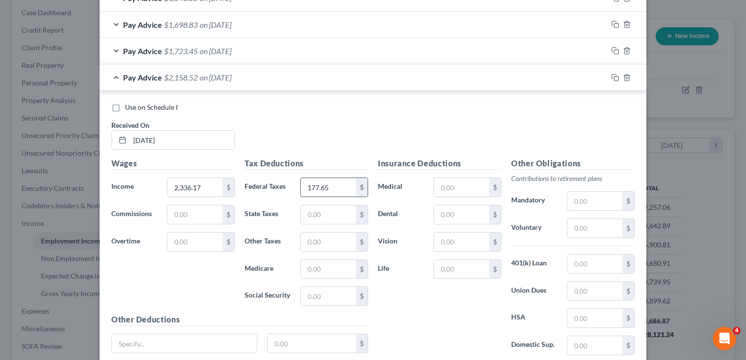
type input "177.65"
type input "88.00"
type input "33.27"
type input "142.24"
click at [454, 185] on input "text" at bounding box center [461, 187] width 55 height 19
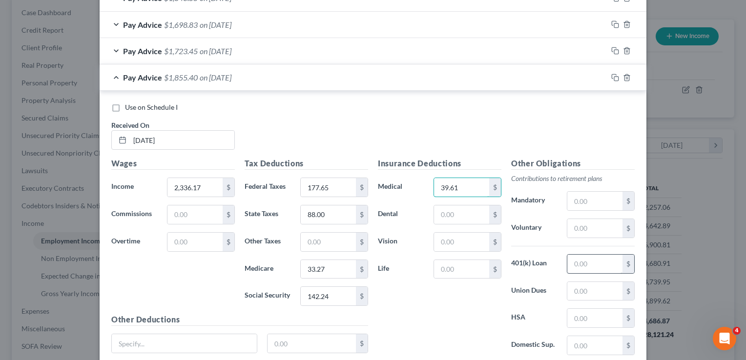
type input "39.61"
click at [594, 263] on input "text" at bounding box center [594, 264] width 55 height 19
type input "68.89"
click at [457, 212] on input "text" at bounding box center [461, 214] width 55 height 19
type input "2.50"
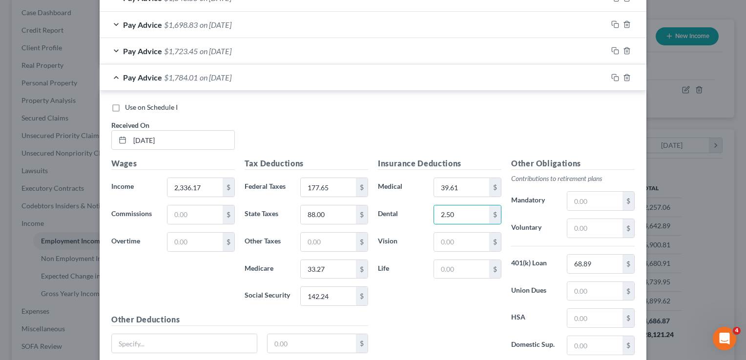
click at [430, 303] on div "Insurance Deductions Medical 39.61 $ Dental 2.50 $ Vision $ Life $" at bounding box center [439, 260] width 133 height 205
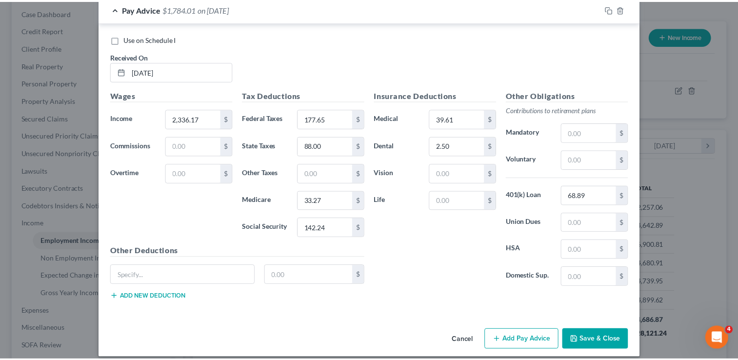
scroll to position [677, 0]
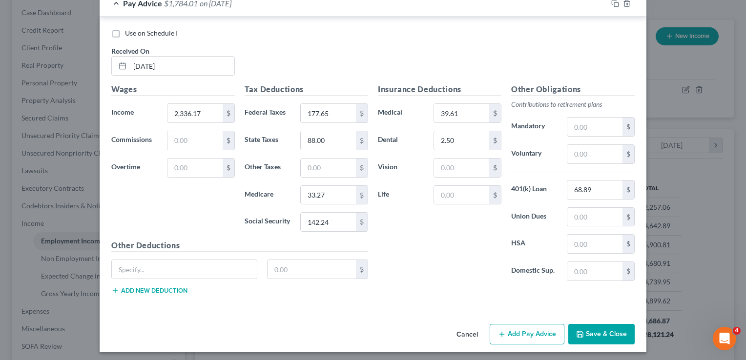
click at [593, 330] on button "Save & Close" at bounding box center [601, 334] width 66 height 21
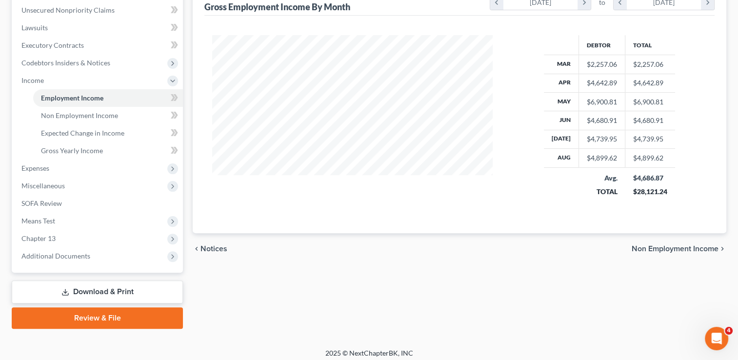
scroll to position [246, 0]
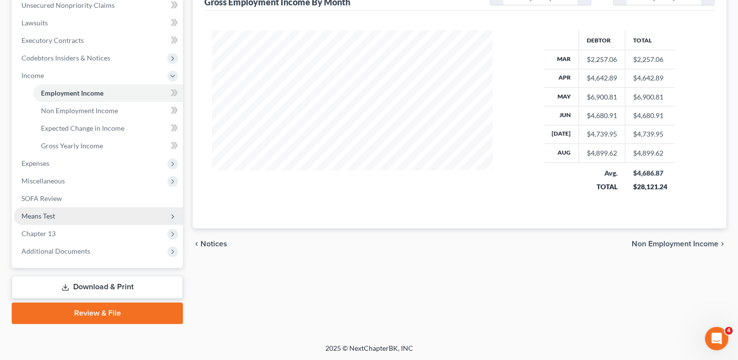
click at [57, 212] on span "Means Test" at bounding box center [98, 216] width 169 height 18
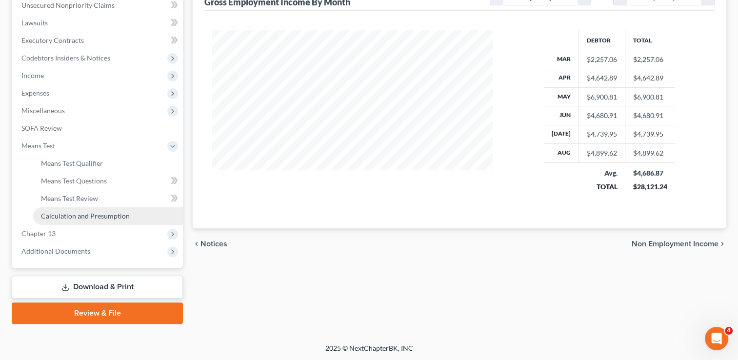
click at [98, 213] on span "Calculation and Presumption" at bounding box center [85, 216] width 89 height 8
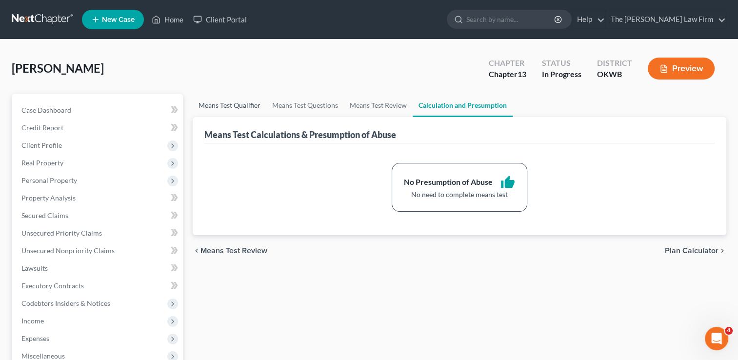
click at [225, 100] on link "Means Test Qualifier" at bounding box center [230, 105] width 74 height 23
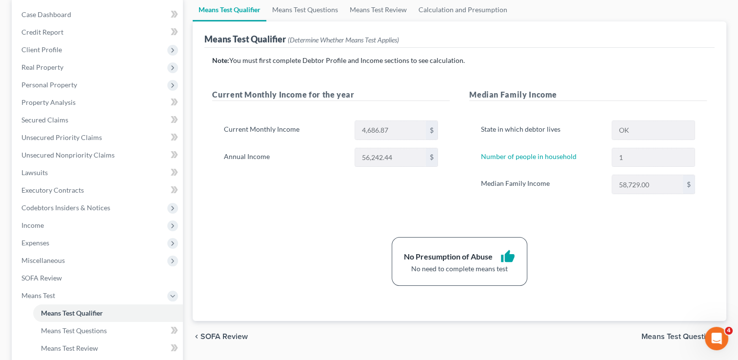
scroll to position [98, 0]
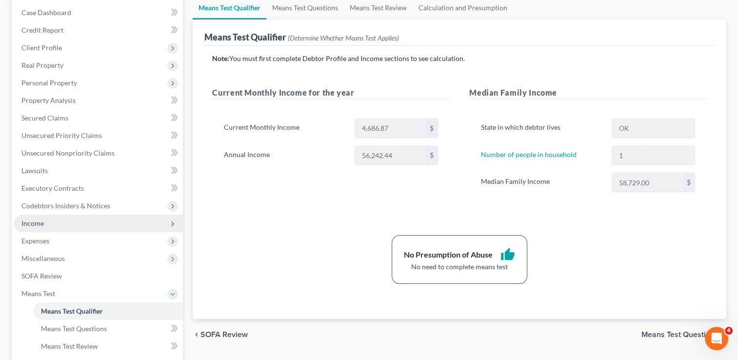
click at [38, 223] on span "Income" at bounding box center [32, 223] width 22 height 8
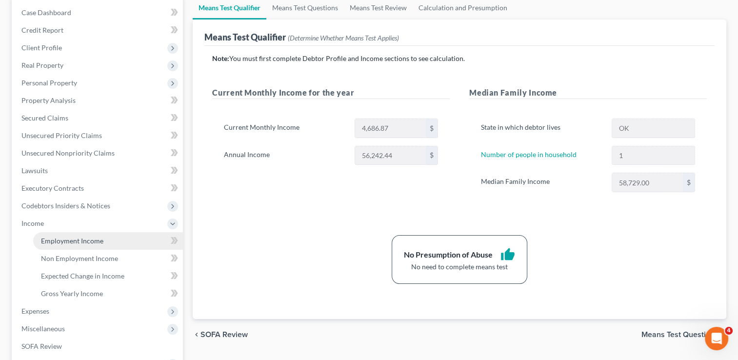
click at [76, 242] on span "Employment Income" at bounding box center [72, 241] width 62 height 8
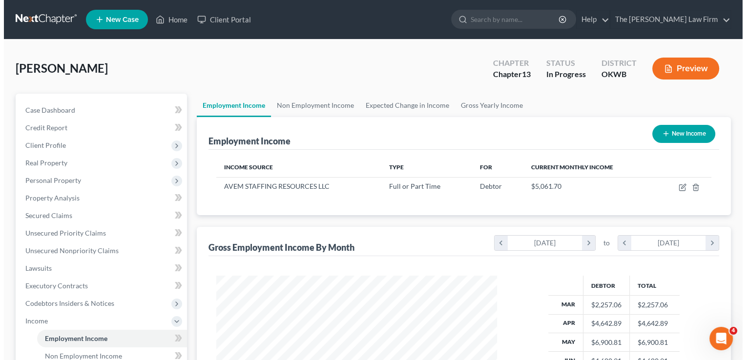
scroll to position [174, 300]
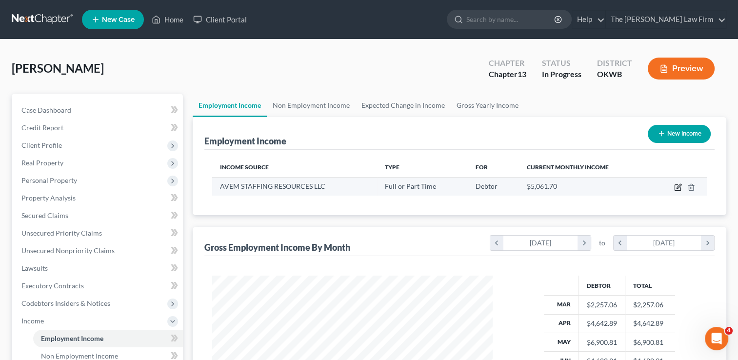
click at [676, 190] on icon "button" at bounding box center [678, 188] width 6 height 6
select select "0"
select select "37"
select select "2"
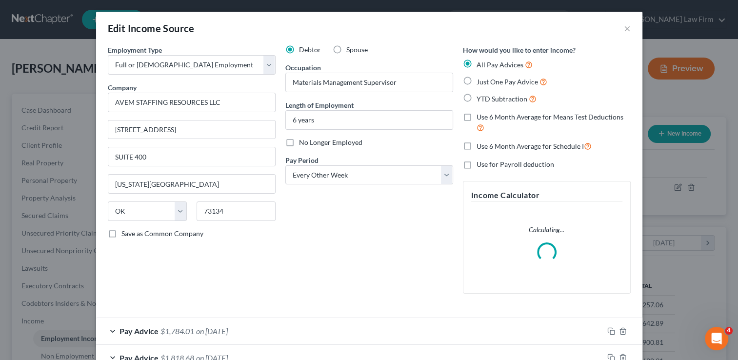
scroll to position [174, 303]
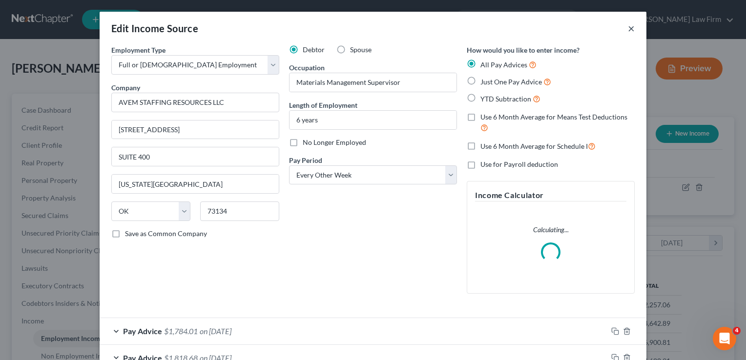
click at [628, 28] on button "×" at bounding box center [631, 28] width 7 height 12
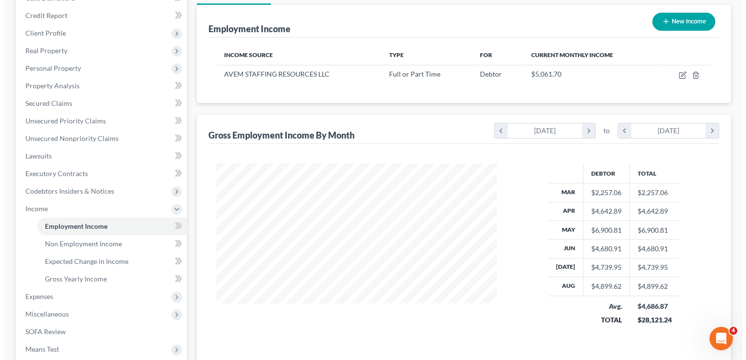
scroll to position [146, 0]
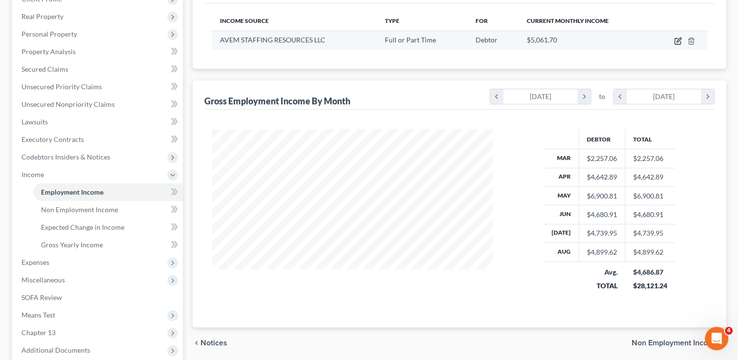
click at [677, 42] on icon "button" at bounding box center [679, 41] width 8 height 8
select select "0"
select select "37"
select select "2"
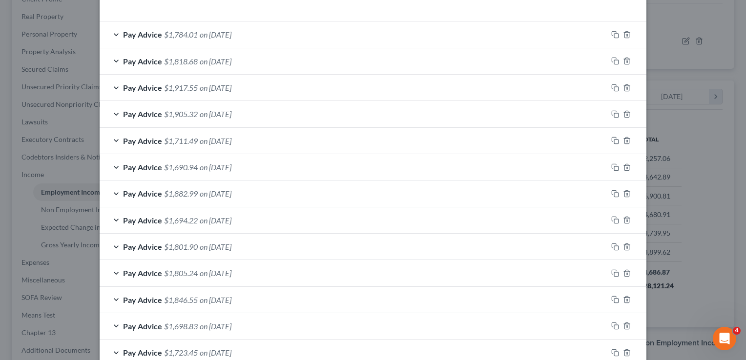
scroll to position [386, 0]
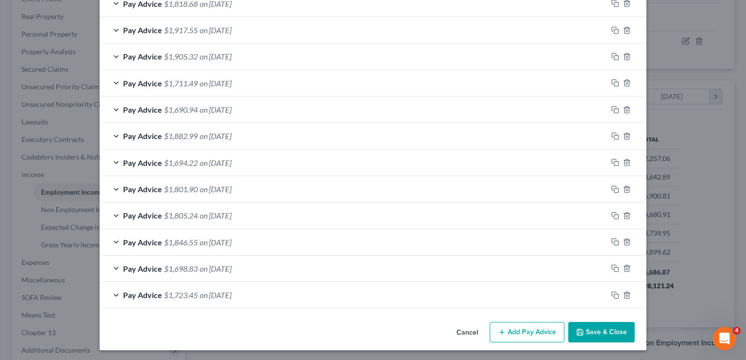
click at [303, 292] on div "Pay Advice $1,723.45 on [DATE]" at bounding box center [354, 295] width 508 height 26
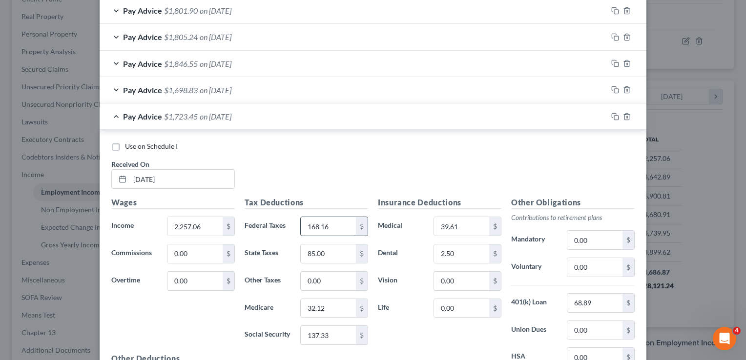
scroll to position [581, 0]
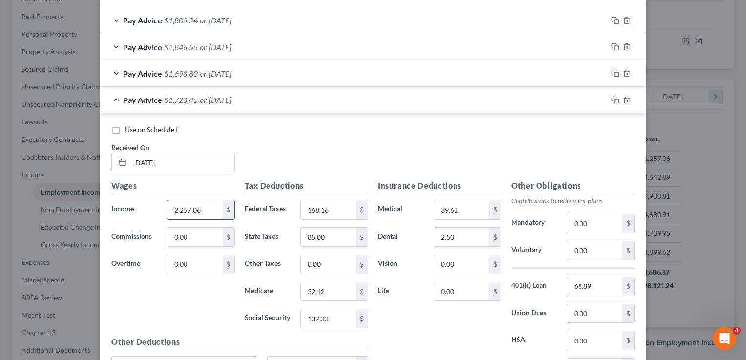
click at [203, 208] on input "2,257.06" at bounding box center [194, 210] width 55 height 19
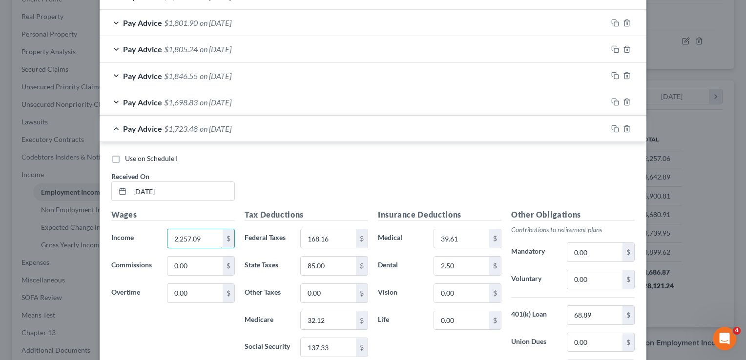
scroll to position [532, 0]
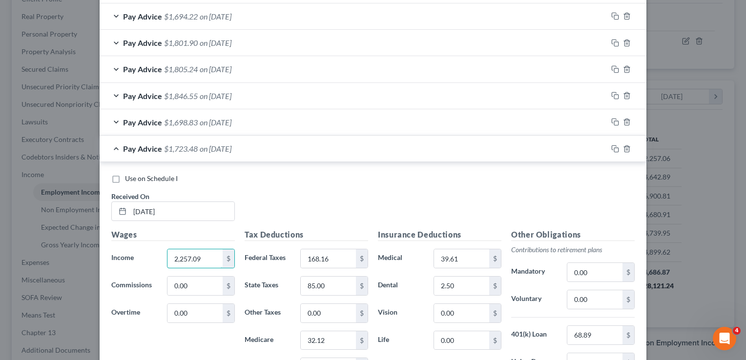
type input "2,257.09"
click at [309, 120] on div "Pay Advice $1,698.83 on [DATE]" at bounding box center [354, 122] width 508 height 26
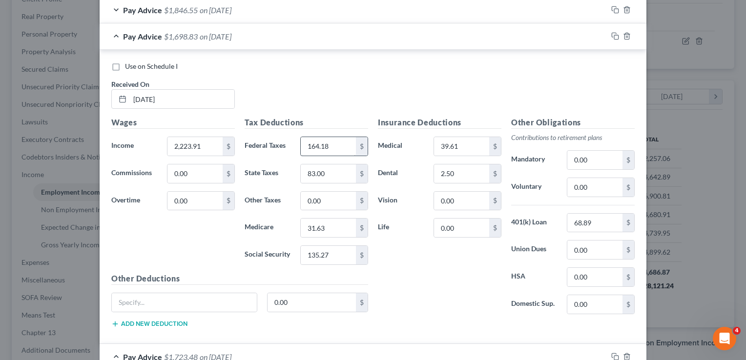
scroll to position [630, 0]
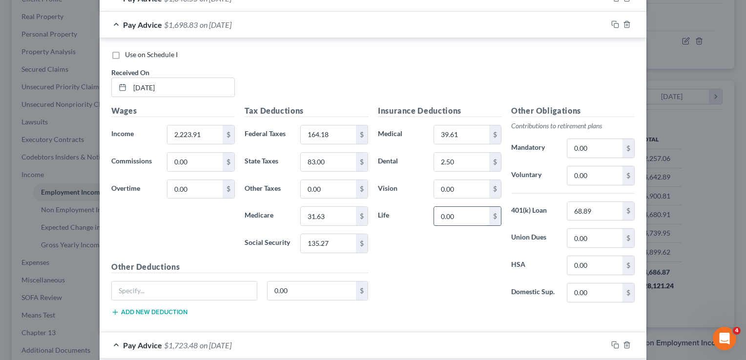
click at [463, 212] on input "0.00" at bounding box center [461, 216] width 55 height 19
type input "0.85"
click at [443, 263] on div "Insurance Deductions Medical 39.61 $ Dental 2.50 $ Vision 0.00 $ Life 0.85 $" at bounding box center [439, 207] width 133 height 205
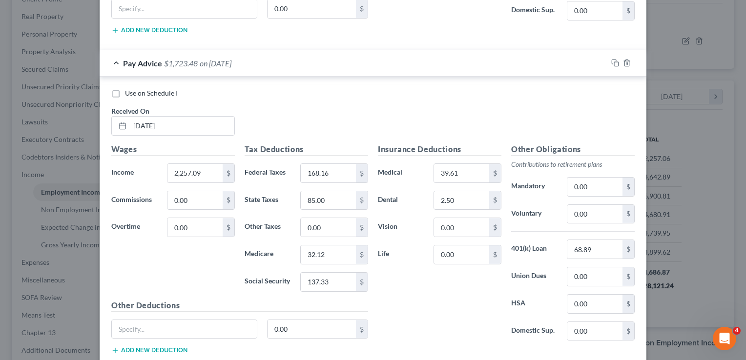
scroll to position [923, 0]
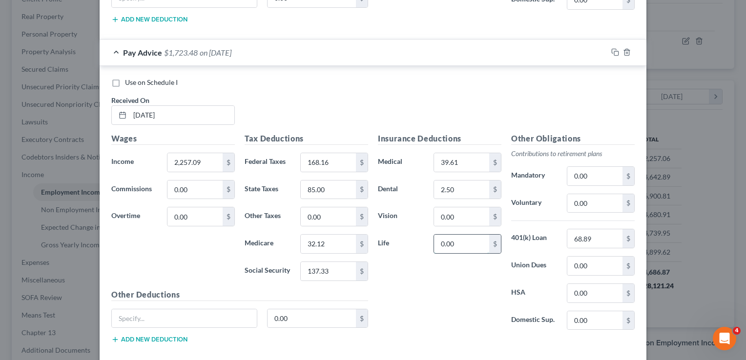
click at [463, 235] on input "0.00" at bounding box center [461, 244] width 55 height 19
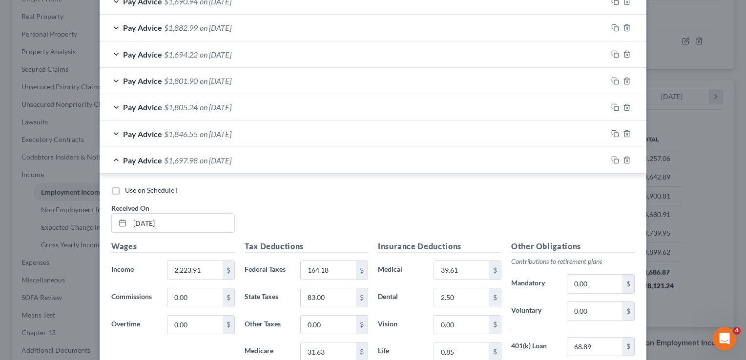
scroll to position [386, 0]
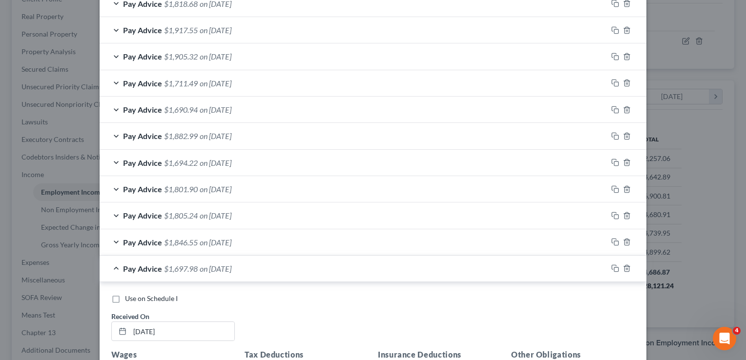
type input "0.85"
click at [266, 243] on div "Pay Advice $1,846.55 on [DATE]" at bounding box center [354, 242] width 508 height 26
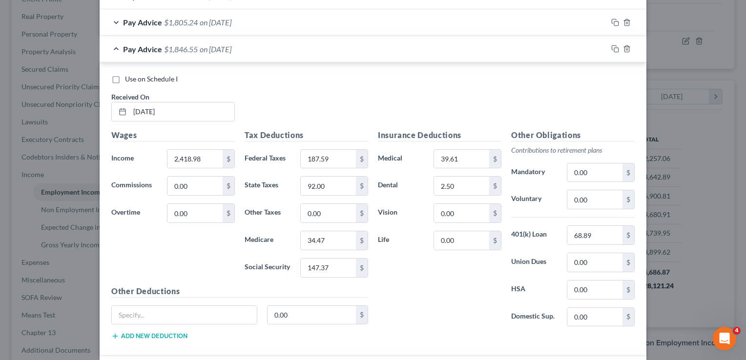
scroll to position [581, 0]
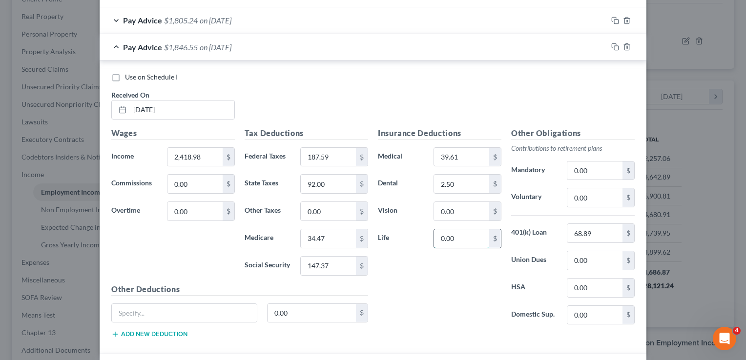
click at [459, 237] on input "0.00" at bounding box center [461, 238] width 55 height 19
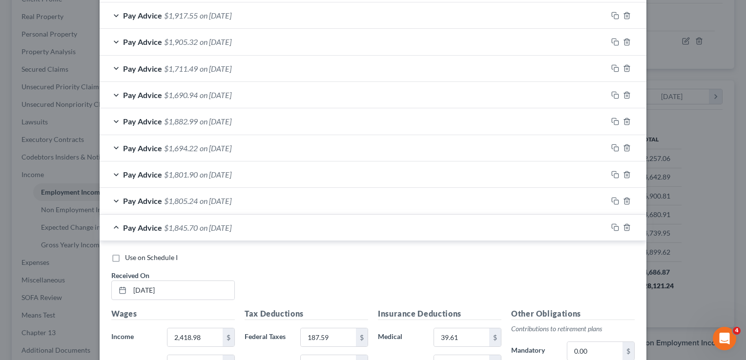
scroll to position [386, 0]
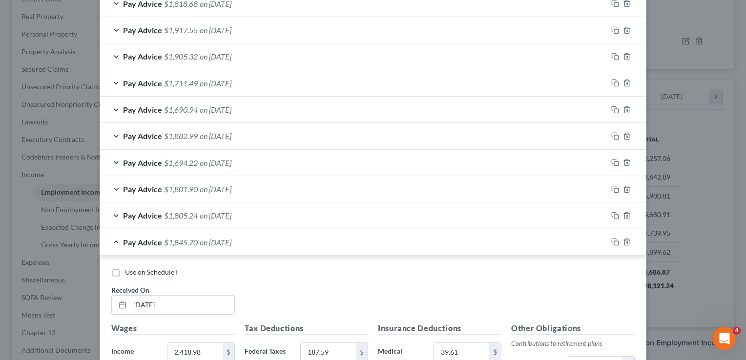
type input "0.85"
click at [262, 214] on div "Pay Advice $1,805.24 on [DATE]" at bounding box center [354, 216] width 508 height 26
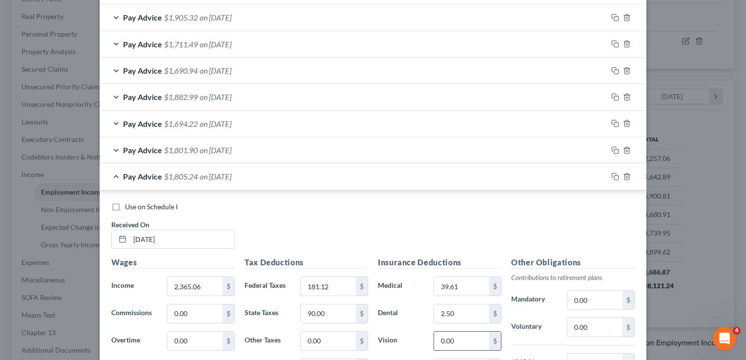
scroll to position [483, 0]
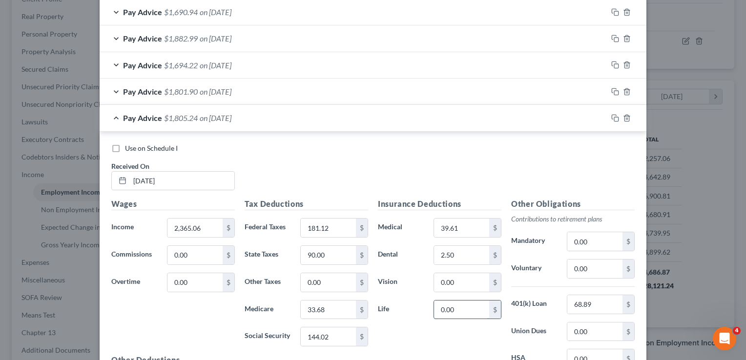
click at [465, 303] on input "0.00" at bounding box center [461, 310] width 55 height 19
type input "0.85"
click at [299, 89] on div "Pay Advice $1,801.90 on [DATE]" at bounding box center [354, 92] width 508 height 26
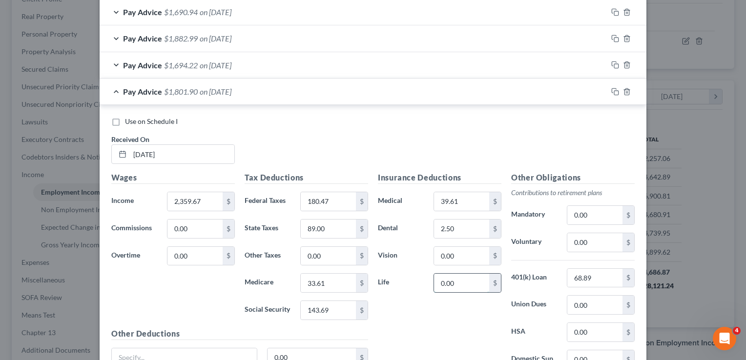
click at [465, 279] on input "0.00" at bounding box center [461, 283] width 55 height 19
type input "0.85"
click at [270, 64] on div "Pay Advice $1,694.22 on [DATE]" at bounding box center [354, 65] width 508 height 26
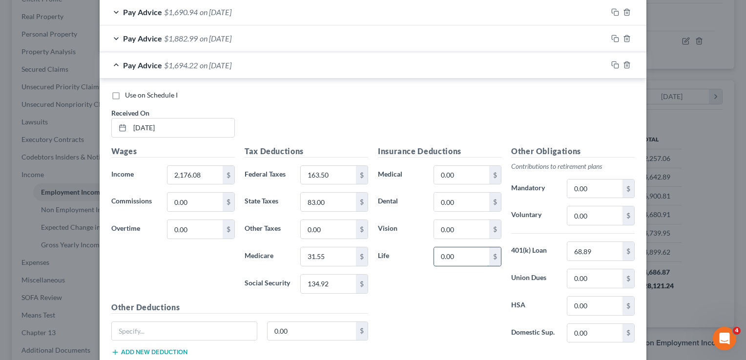
click at [454, 253] on input "0.00" at bounding box center [461, 256] width 55 height 19
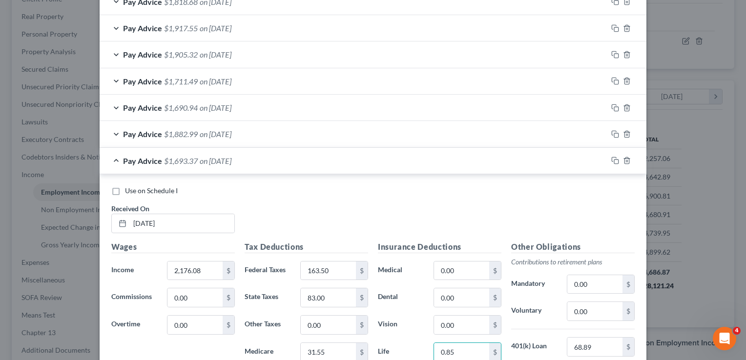
scroll to position [337, 0]
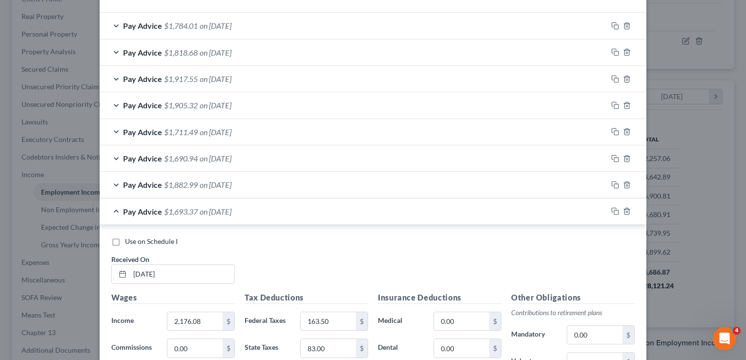
type input "0.85"
click at [280, 181] on div "Pay Advice $1,882.99 on [DATE]" at bounding box center [354, 185] width 508 height 26
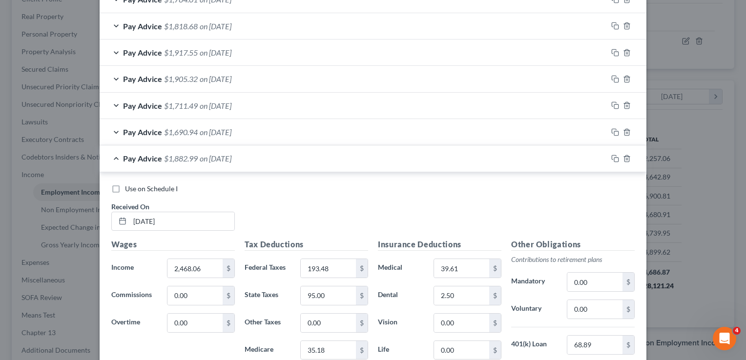
scroll to position [434, 0]
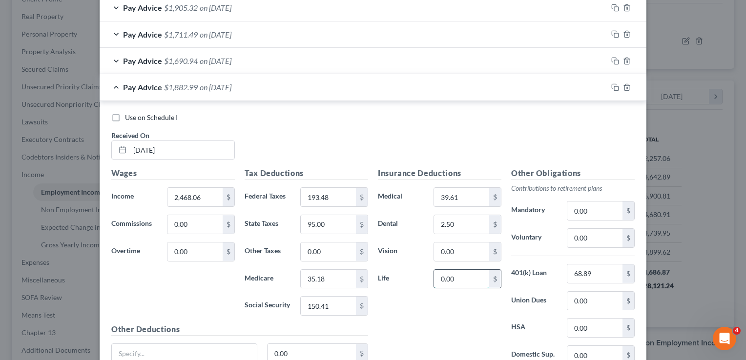
click at [454, 282] on input "0.00" at bounding box center [461, 279] width 55 height 19
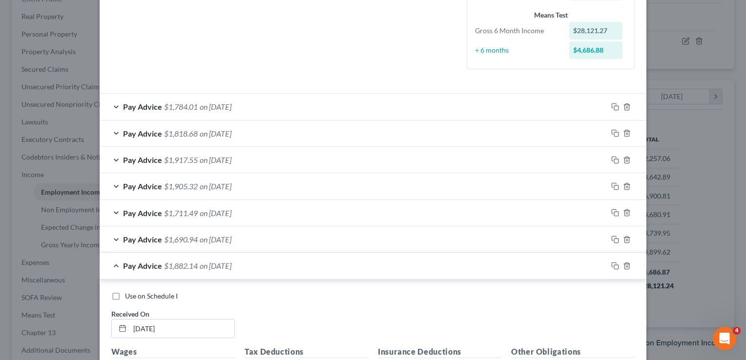
scroll to position [288, 0]
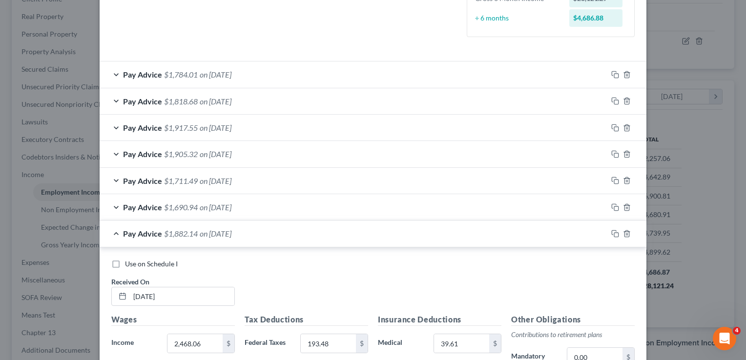
type input "0.85"
click at [282, 205] on div "Pay Advice $1,690.94 on [DATE]" at bounding box center [354, 207] width 508 height 26
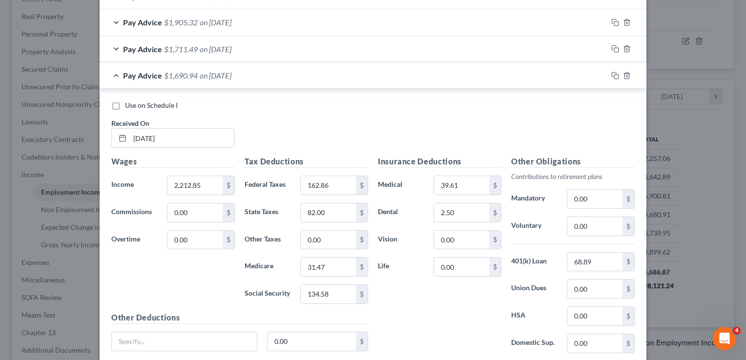
scroll to position [434, 0]
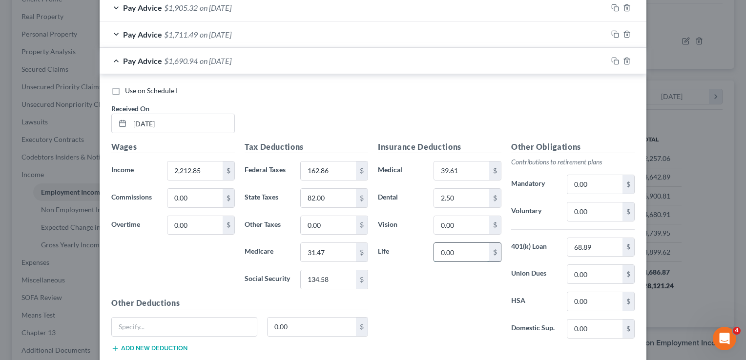
click at [461, 251] on input "0.00" at bounding box center [461, 252] width 55 height 19
type input "0.85"
click at [267, 30] on div "Pay Advice $1,711.49 on [DATE]" at bounding box center [354, 34] width 508 height 26
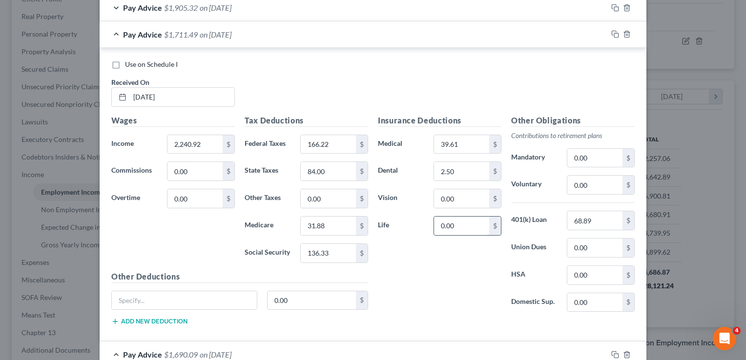
click at [451, 220] on input "0.00" at bounding box center [461, 226] width 55 height 19
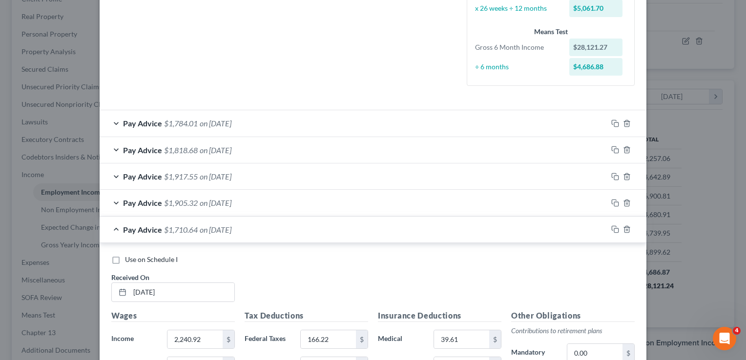
type input "0.85"
click at [299, 202] on div "Pay Advice $1,905.32 on [DATE]" at bounding box center [354, 203] width 508 height 26
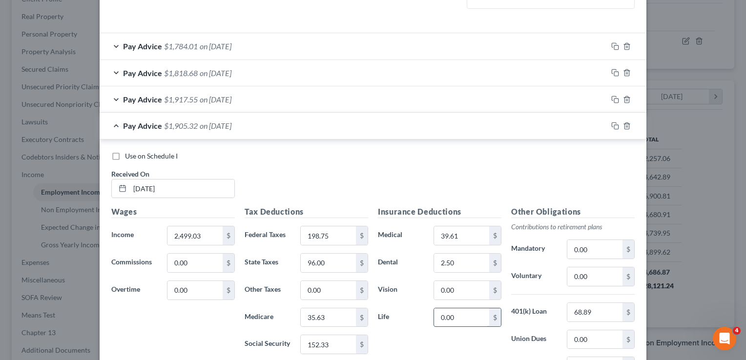
scroll to position [337, 0]
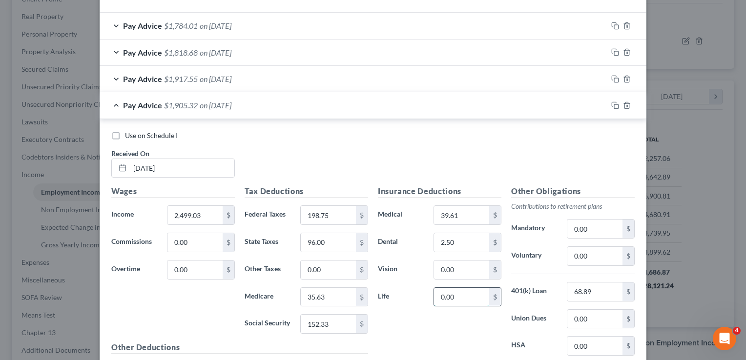
click at [467, 297] on input "0.00" at bounding box center [461, 297] width 55 height 19
type input "0.85"
click at [303, 78] on div "Pay Advice $1,917.55 on [DATE]" at bounding box center [354, 79] width 508 height 26
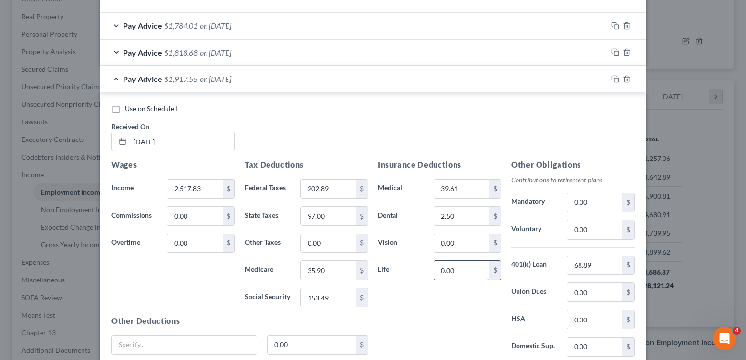
click at [463, 269] on input "0.00" at bounding box center [461, 270] width 55 height 19
type input "0.85"
click at [285, 50] on div "Pay Advice $1,818.68 on [DATE]" at bounding box center [354, 53] width 508 height 26
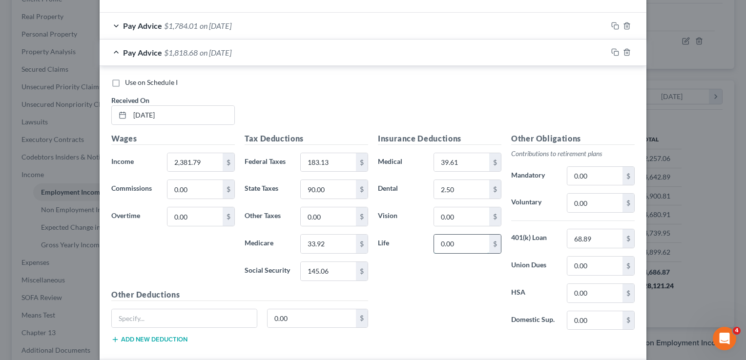
click at [456, 242] on input "0.00" at bounding box center [461, 244] width 55 height 19
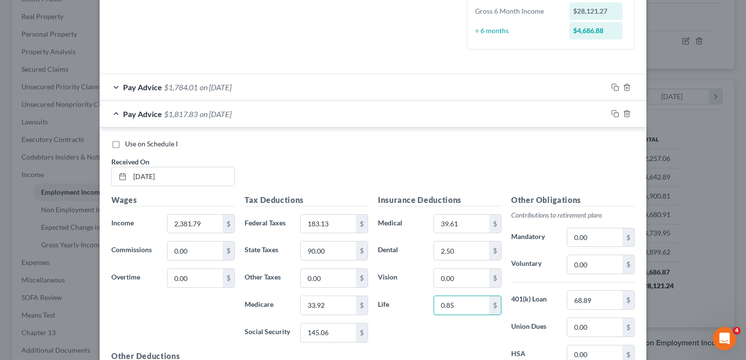
scroll to position [239, 0]
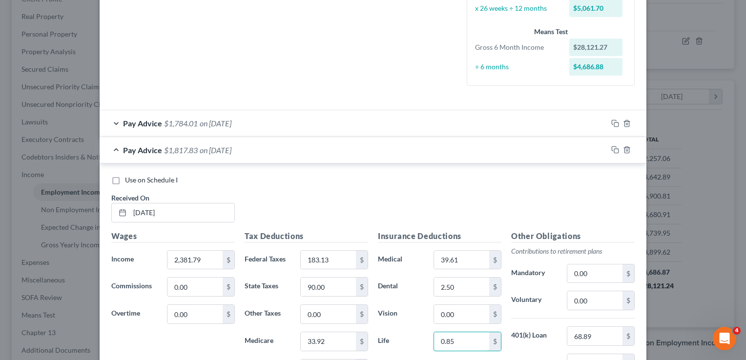
type input "0.85"
click at [299, 119] on div "Pay Advice $1,784.01 on [DATE]" at bounding box center [354, 123] width 508 height 26
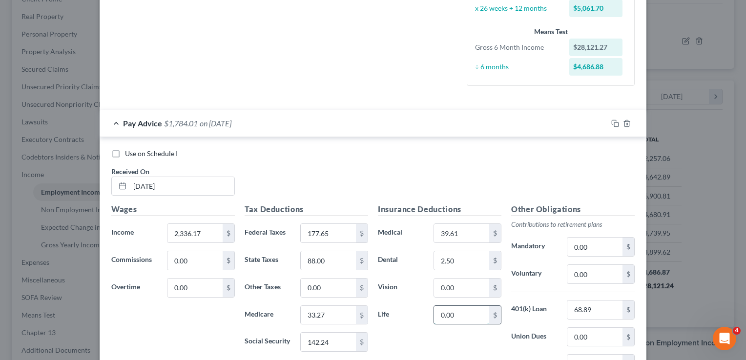
click at [458, 311] on input "0.00" at bounding box center [461, 315] width 55 height 19
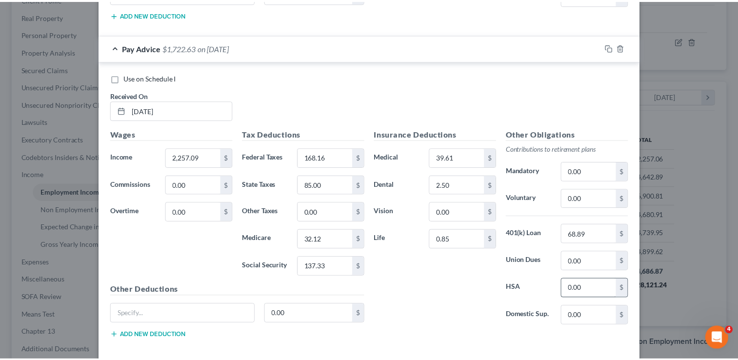
scroll to position [4187, 0]
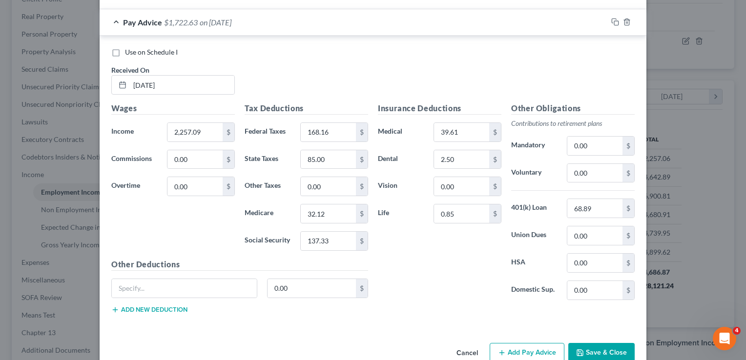
type input "0.85"
click at [589, 343] on button "Save & Close" at bounding box center [601, 353] width 66 height 21
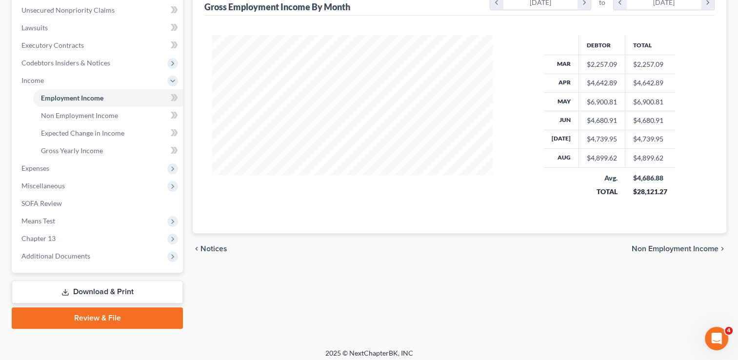
scroll to position [246, 0]
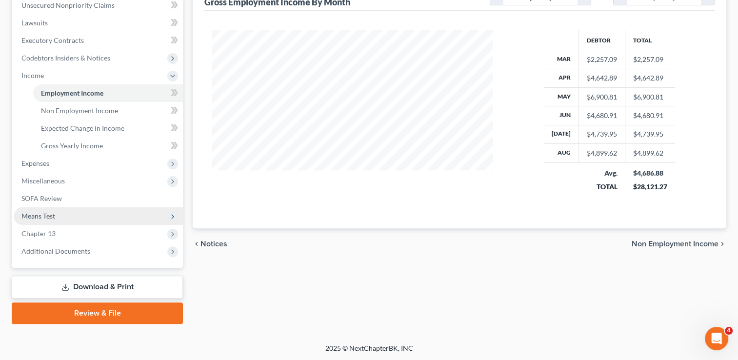
drag, startPoint x: 43, startPoint y: 213, endPoint x: 62, endPoint y: 214, distance: 19.0
click at [43, 213] on span "Means Test" at bounding box center [38, 216] width 34 height 8
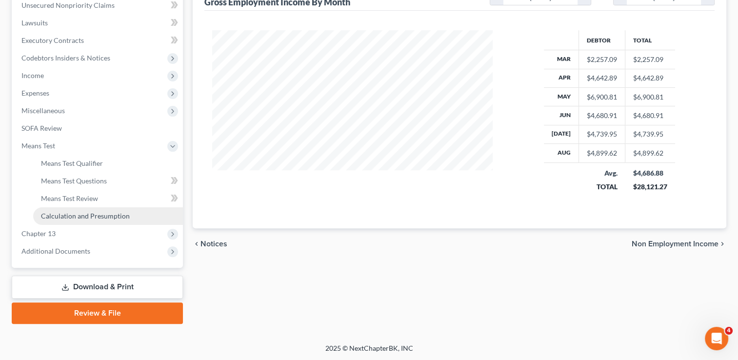
click at [92, 212] on span "Calculation and Presumption" at bounding box center [85, 216] width 89 height 8
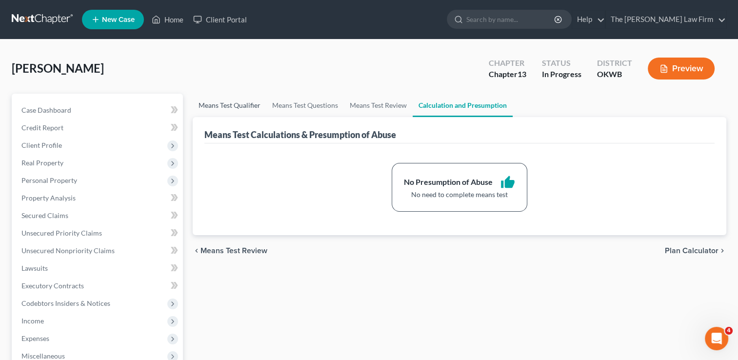
click at [244, 105] on link "Means Test Qualifier" at bounding box center [230, 105] width 74 height 23
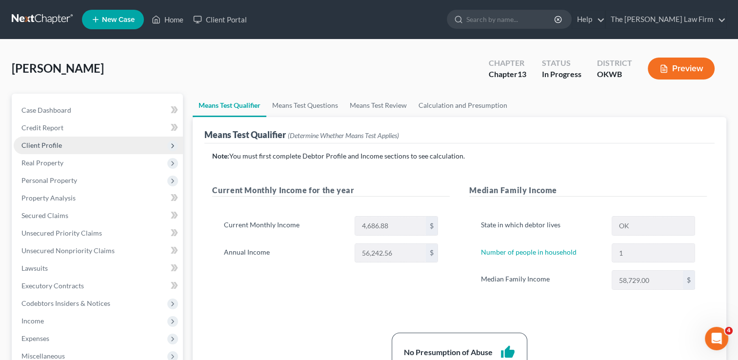
click at [49, 145] on span "Client Profile" at bounding box center [41, 145] width 41 height 8
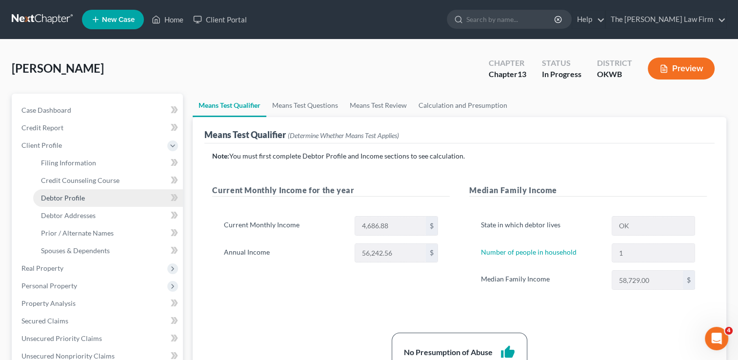
click at [73, 197] on span "Debtor Profile" at bounding box center [63, 198] width 44 height 8
select select "0"
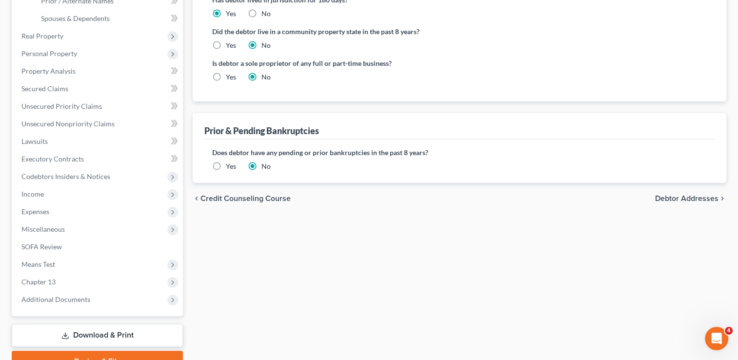
scroll to position [232, 0]
click at [226, 165] on label "Yes" at bounding box center [231, 167] width 10 height 10
click at [230, 165] on input "Yes" at bounding box center [233, 165] width 6 height 6
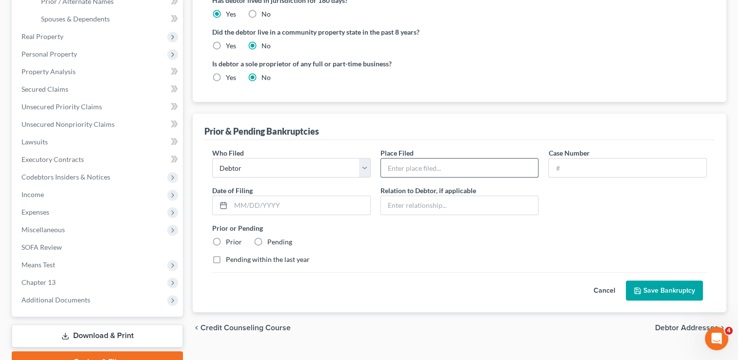
click at [428, 166] on input "text" at bounding box center [460, 168] width 158 height 19
type input "OKND"
click at [577, 169] on input "text" at bounding box center [628, 168] width 158 height 19
type input "18-11863"
click at [325, 204] on input "text" at bounding box center [301, 205] width 140 height 19
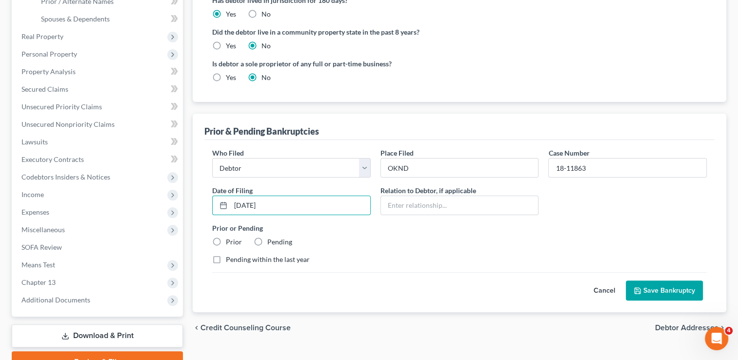
type input "[DATE]"
click at [226, 240] on label "Prior" at bounding box center [234, 242] width 16 height 10
click at [230, 240] on input "Prior" at bounding box center [233, 240] width 6 height 6
radio input "true"
click at [654, 287] on button "Save Bankruptcy" at bounding box center [664, 291] width 77 height 21
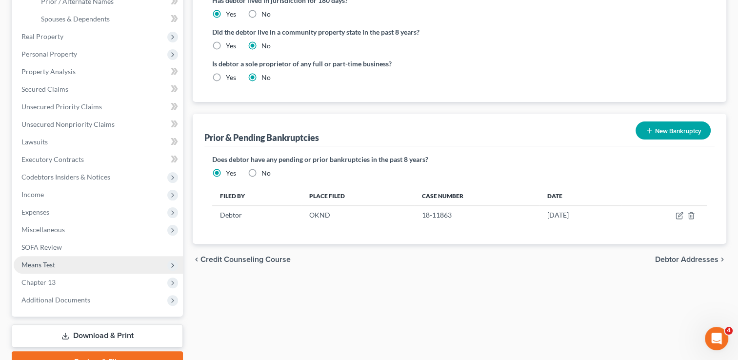
click at [55, 266] on span "Means Test" at bounding box center [98, 265] width 169 height 18
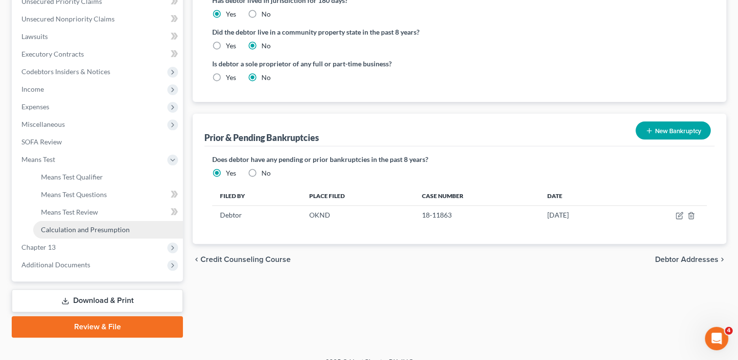
click at [94, 228] on span "Calculation and Presumption" at bounding box center [85, 230] width 89 height 8
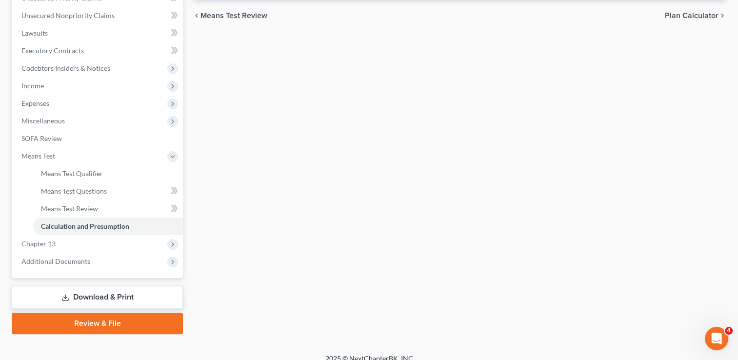
scroll to position [244, 0]
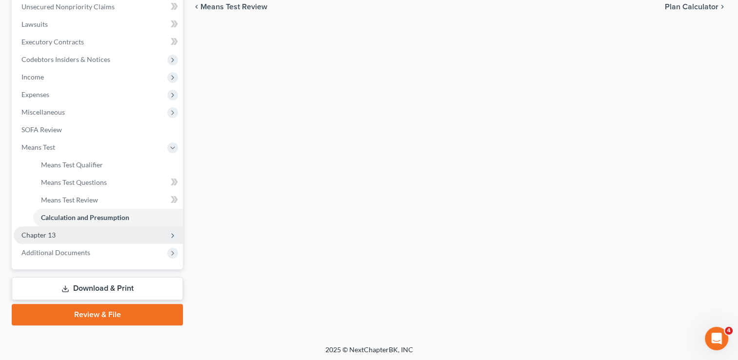
click at [51, 233] on span "Chapter 13" at bounding box center [38, 235] width 34 height 8
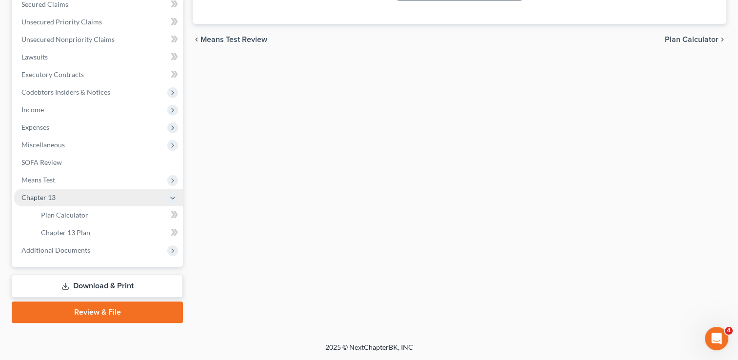
scroll to position [210, 0]
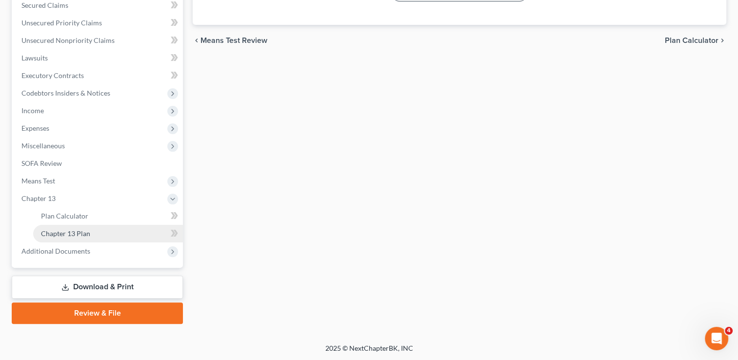
click at [86, 232] on span "Chapter 13 Plan" at bounding box center [65, 233] width 49 height 8
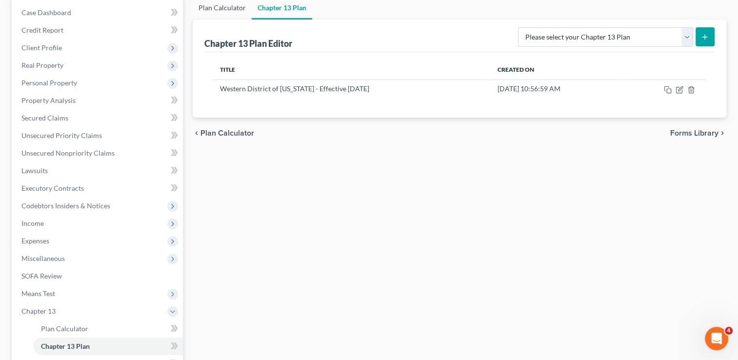
click at [230, 9] on link "Plan Calculator" at bounding box center [222, 7] width 59 height 23
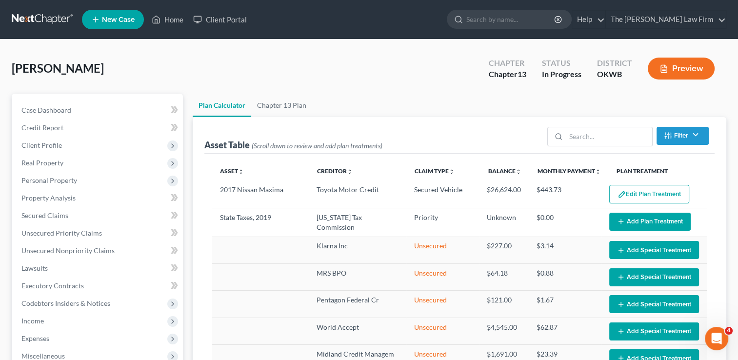
select select "59"
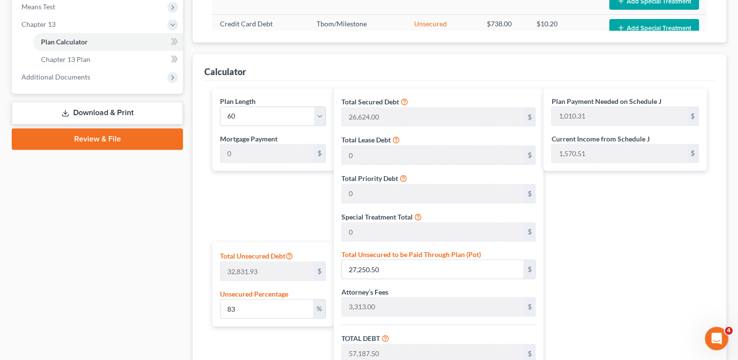
scroll to position [390, 0]
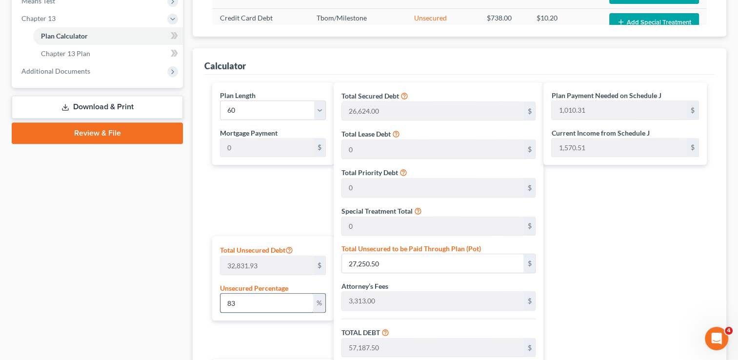
click at [242, 300] on input "83" at bounding box center [267, 303] width 92 height 19
type input "8"
type input "2,626.55"
type input "32,563.55"
type input "1,953.81"
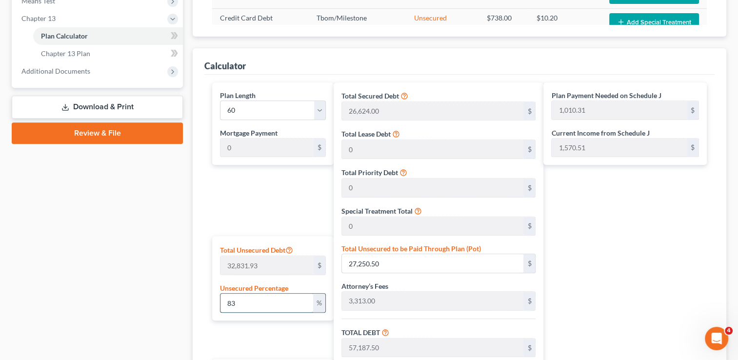
type input "34,517.36"
type input "575.28"
type input "29,937.00"
type input "1,796.22"
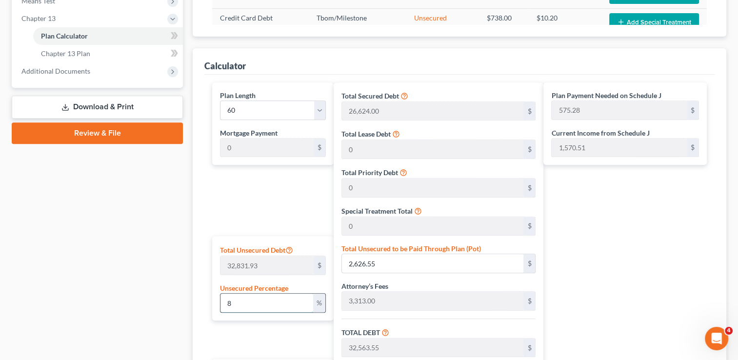
type input "31,733.22"
type input "528.88"
type input "0"
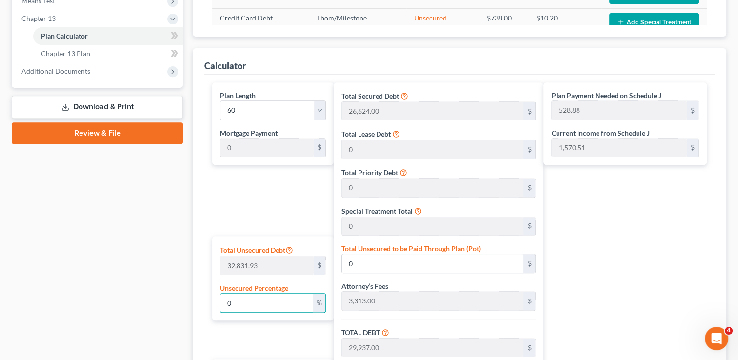
type input "0"
click at [159, 251] on div "Case Dashboard Payments Invoices Payments Payments Credit Report Client Profile" at bounding box center [97, 112] width 181 height 819
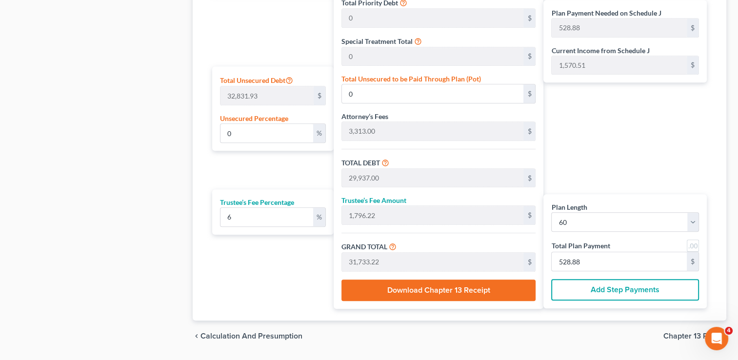
scroll to position [537, 0]
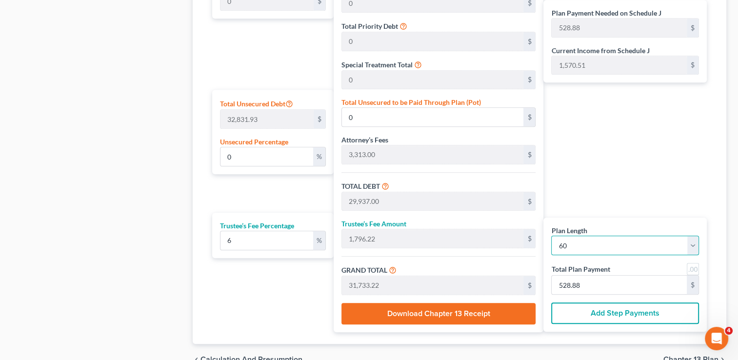
click at [576, 244] on select "1 2 3 4 5 6 7 8 9 10 11 12 13 14 15 16 17 18 19 20 21 22 23 24 25 26 27 28 29 3…" at bounding box center [626, 246] width 148 height 20
select select "35"
click at [552, 236] on select "1 2 3 4 5 6 7 8 9 10 11 12 13 14 15 16 17 18 19 20 21 22 23 24 25 26 27 28 29 3…" at bounding box center [626, 246] width 148 height 20
select select "35"
type input "881.47"
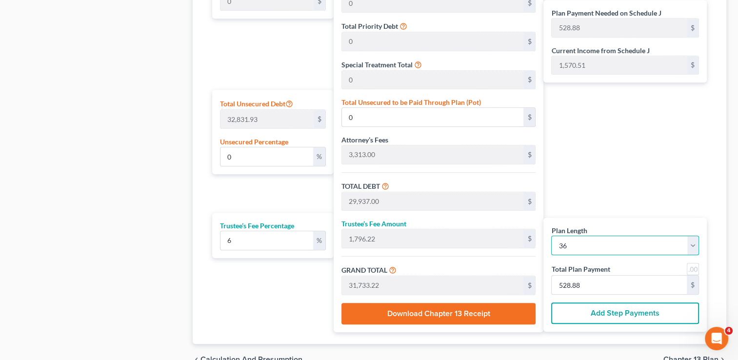
type input "881.47"
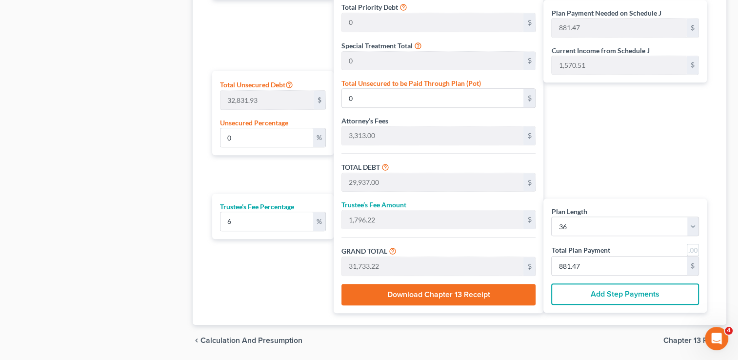
scroll to position [539, 0]
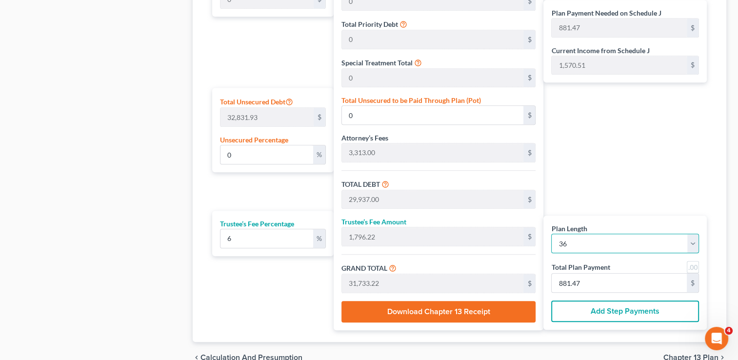
click at [695, 240] on select "1 2 3 4 5 6 7 8 9 10 11 12 13 14 15 16 17 18 19 20 21 22 23 24 25 26 27 28 29 3…" at bounding box center [626, 244] width 148 height 20
click at [552, 234] on select "1 2 3 4 5 6 7 8 9 10 11 12 13 14 15 16 17 18 19 20 21 22 23 24 25 26 27 28 29 3…" at bounding box center [626, 244] width 148 height 20
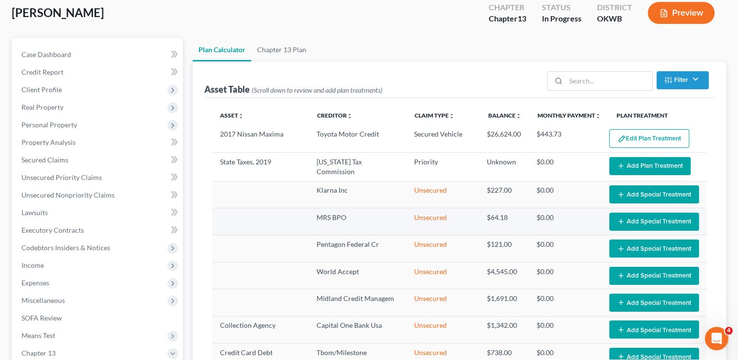
scroll to position [51, 0]
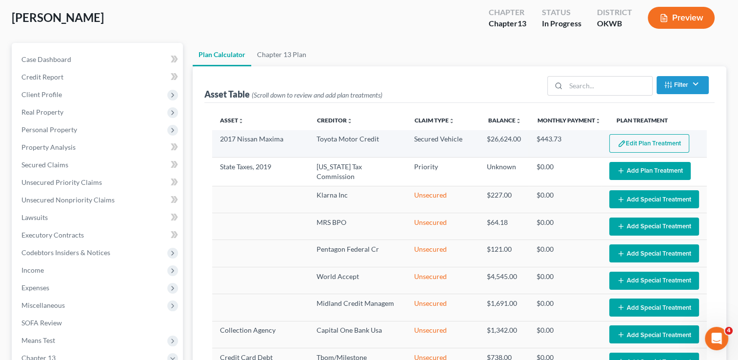
click at [544, 144] on td "$443.73" at bounding box center [565, 143] width 73 height 27
click at [634, 143] on button "Edit Plan Treatment" at bounding box center [650, 143] width 80 height 19
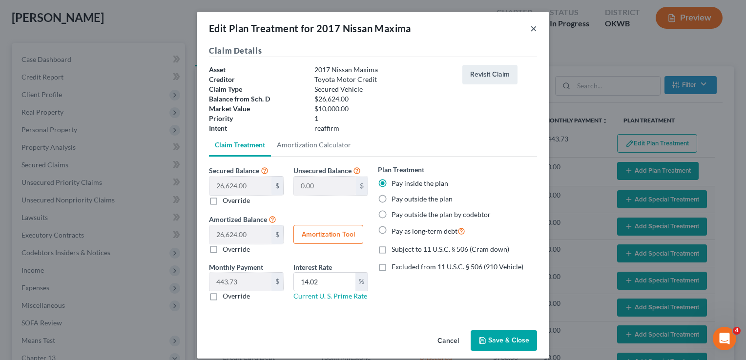
click at [530, 26] on button "×" at bounding box center [533, 28] width 7 height 12
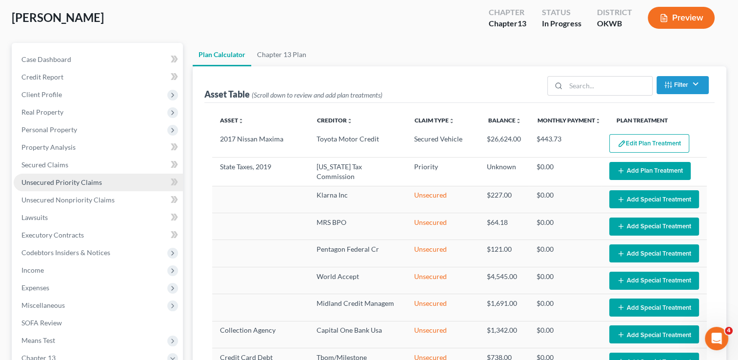
click at [61, 179] on span "Unsecured Priority Claims" at bounding box center [61, 182] width 81 height 8
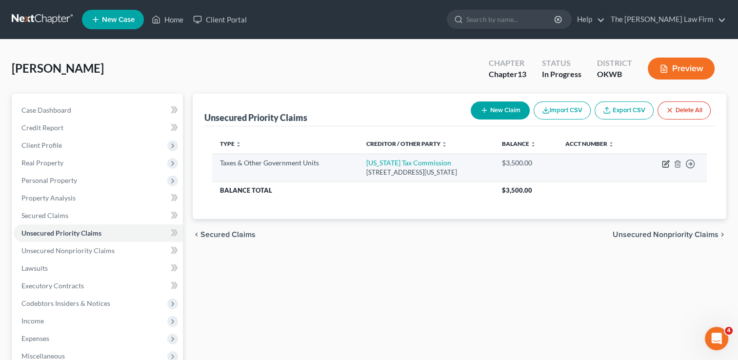
click at [665, 163] on icon "button" at bounding box center [667, 163] width 4 height 4
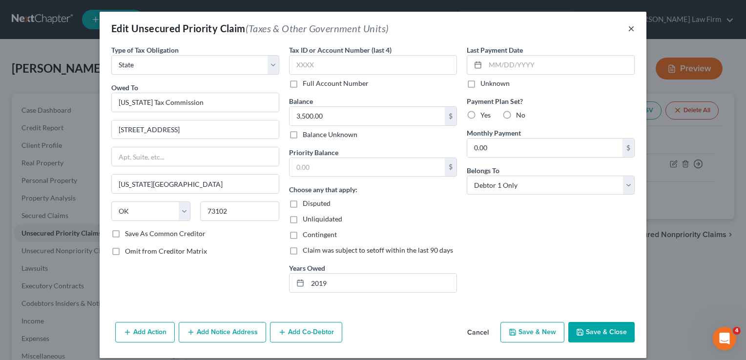
click at [628, 30] on button "×" at bounding box center [631, 28] width 7 height 12
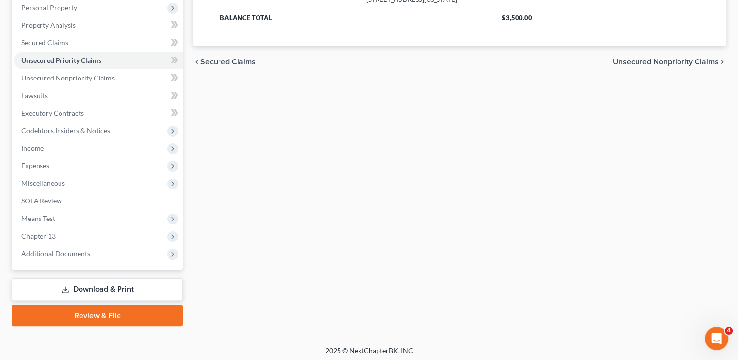
scroll to position [175, 0]
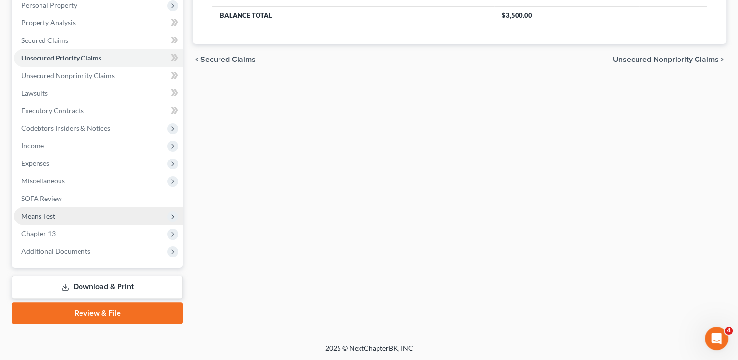
click at [62, 214] on span "Means Test" at bounding box center [98, 216] width 169 height 18
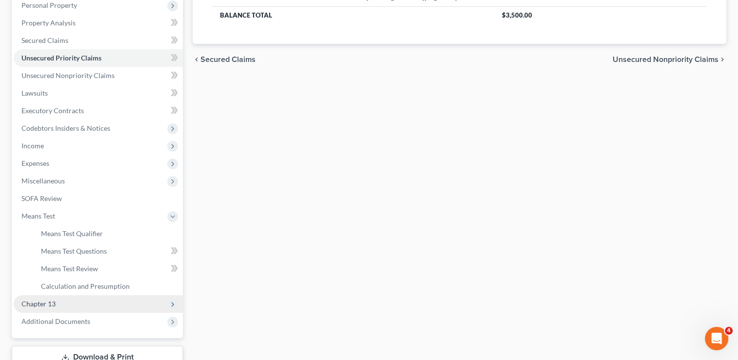
click at [61, 300] on span "Chapter 13" at bounding box center [98, 304] width 169 height 18
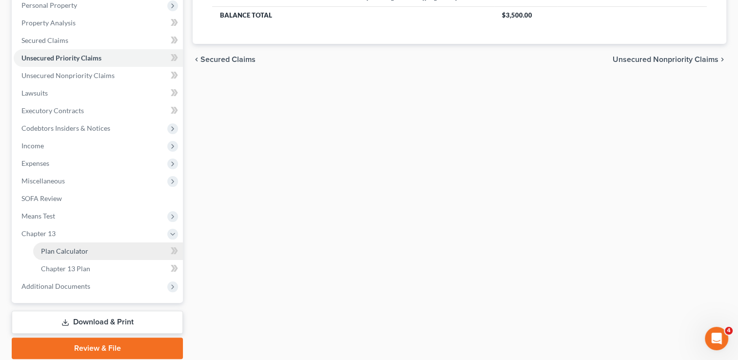
click at [95, 251] on link "Plan Calculator" at bounding box center [108, 252] width 150 height 18
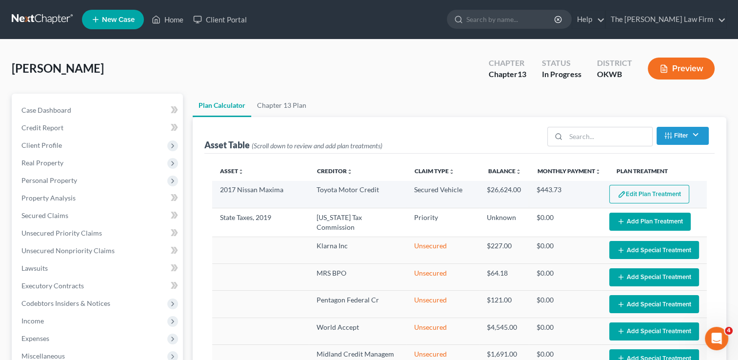
click at [633, 194] on button "Edit Plan Treatment" at bounding box center [650, 194] width 80 height 19
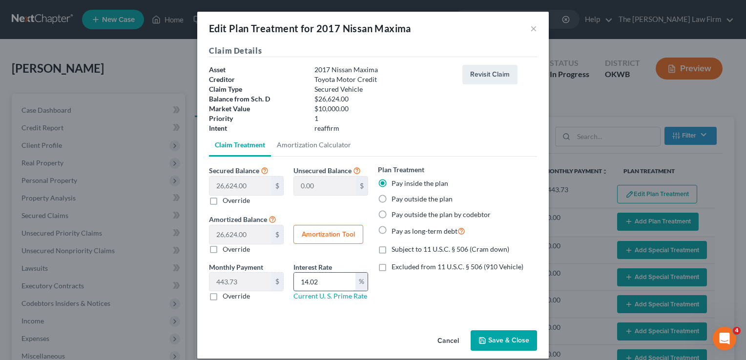
drag, startPoint x: 323, startPoint y: 282, endPoint x: 299, endPoint y: 284, distance: 24.0
click at [299, 283] on input "14.02" at bounding box center [325, 282] width 62 height 19
click at [481, 339] on polyline "button" at bounding box center [482, 338] width 2 height 1
